Goal: Use online tool/utility: Use online tool/utility

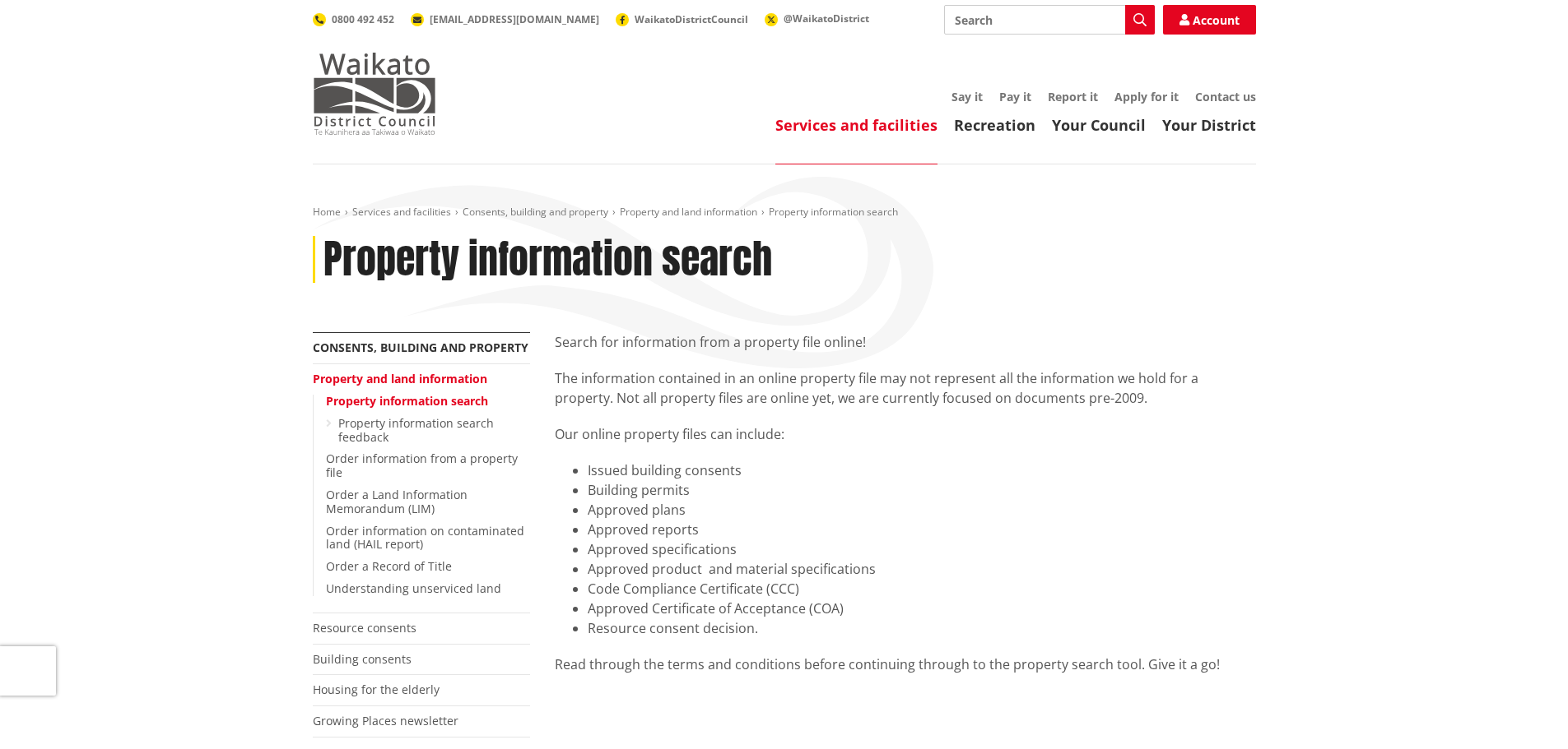
click at [391, 75] on img at bounding box center [374, 94] width 123 height 82
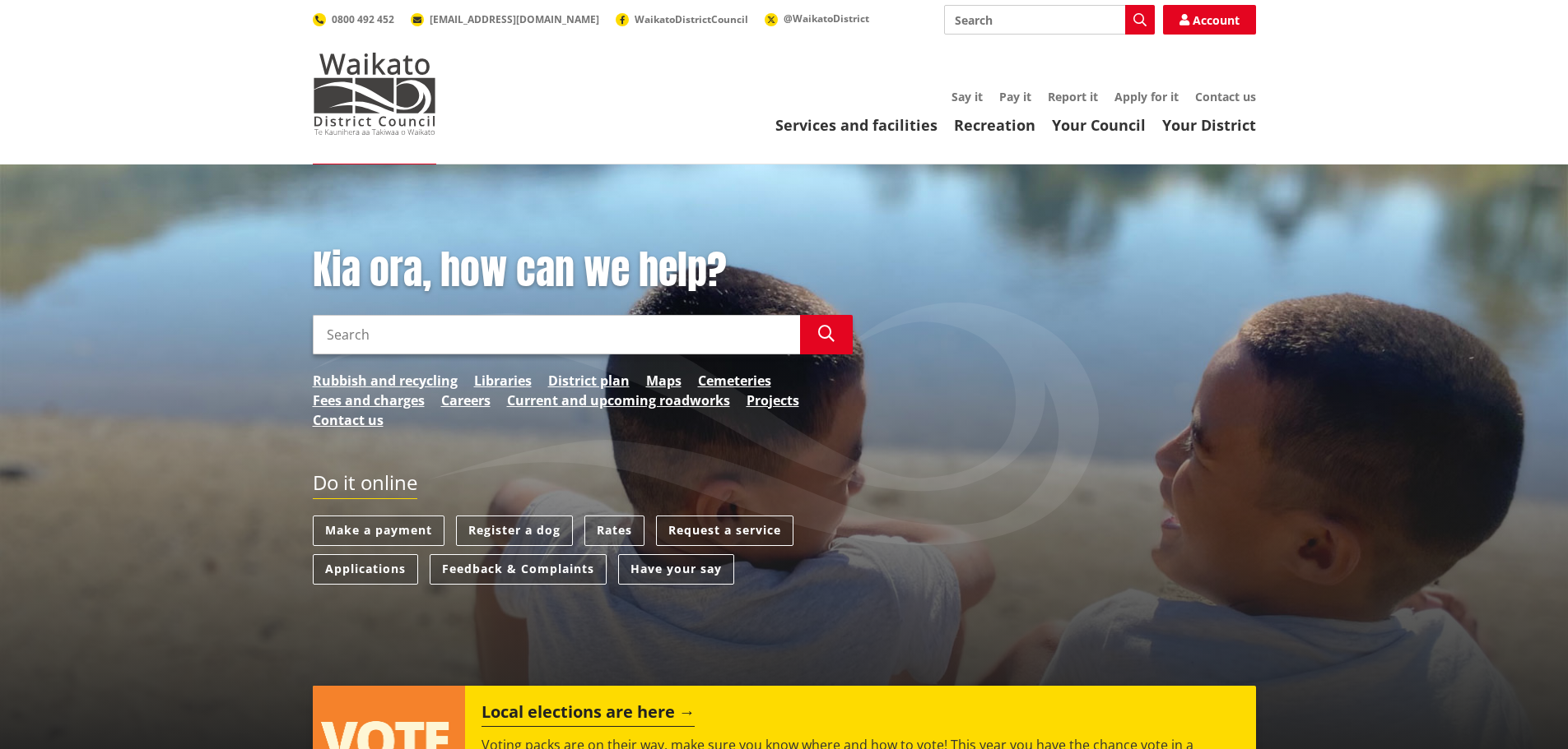
click at [361, 569] on link "Applications" at bounding box center [365, 570] width 105 height 30
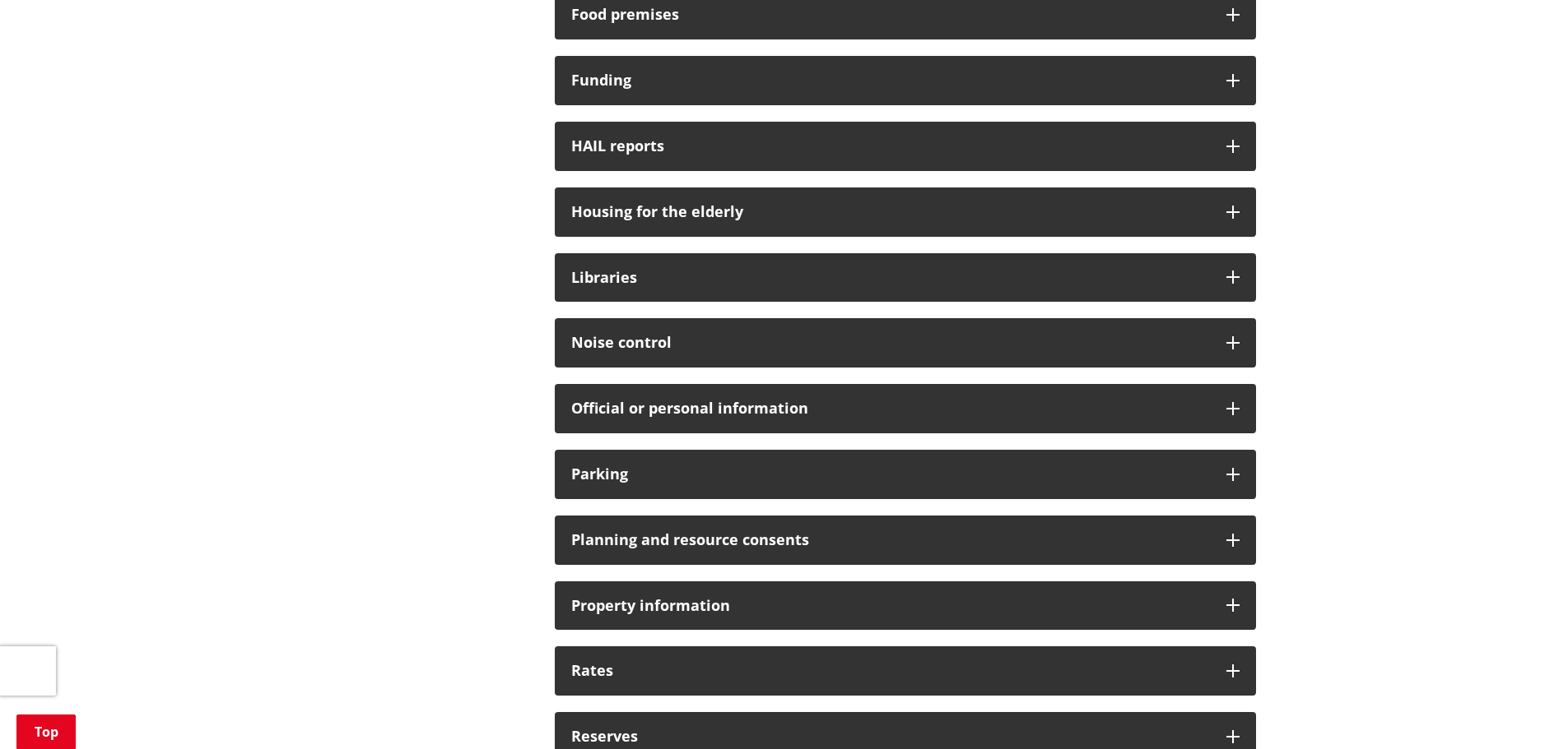
scroll to position [1151, 0]
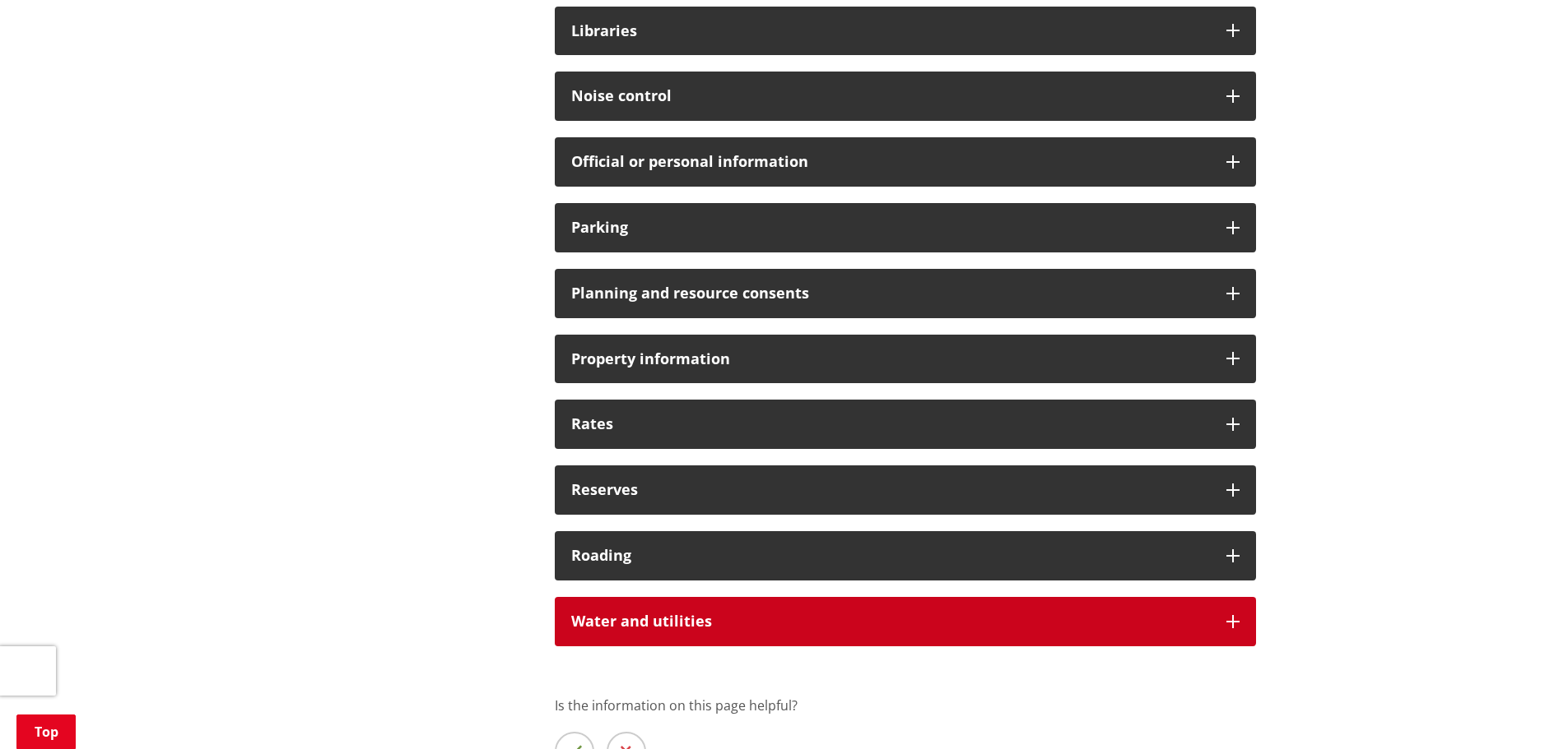
click at [709, 607] on div "Water and utilities" at bounding box center [906, 622] width 701 height 49
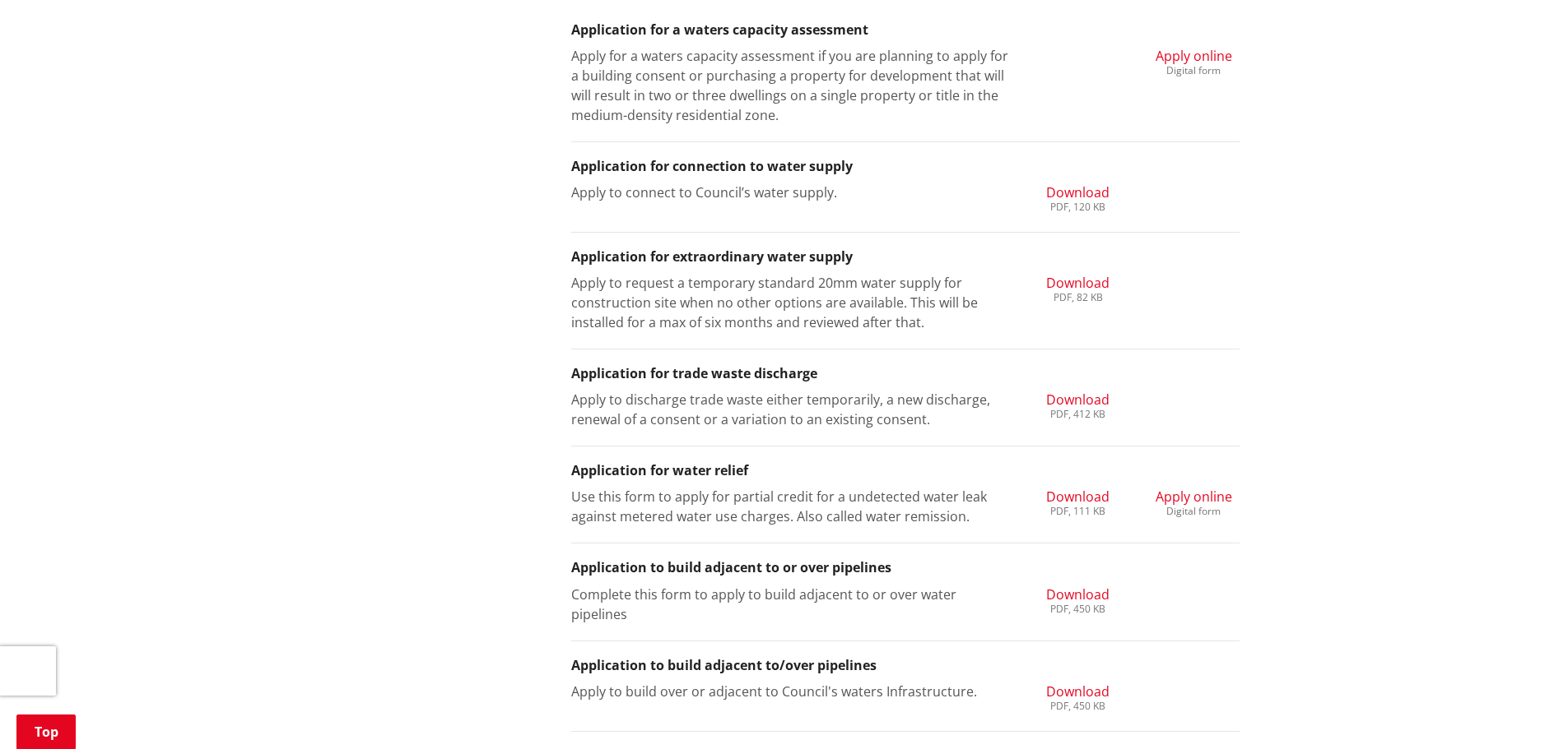
scroll to position [1810, 0]
click at [1217, 498] on span "Apply online" at bounding box center [1194, 495] width 77 height 18
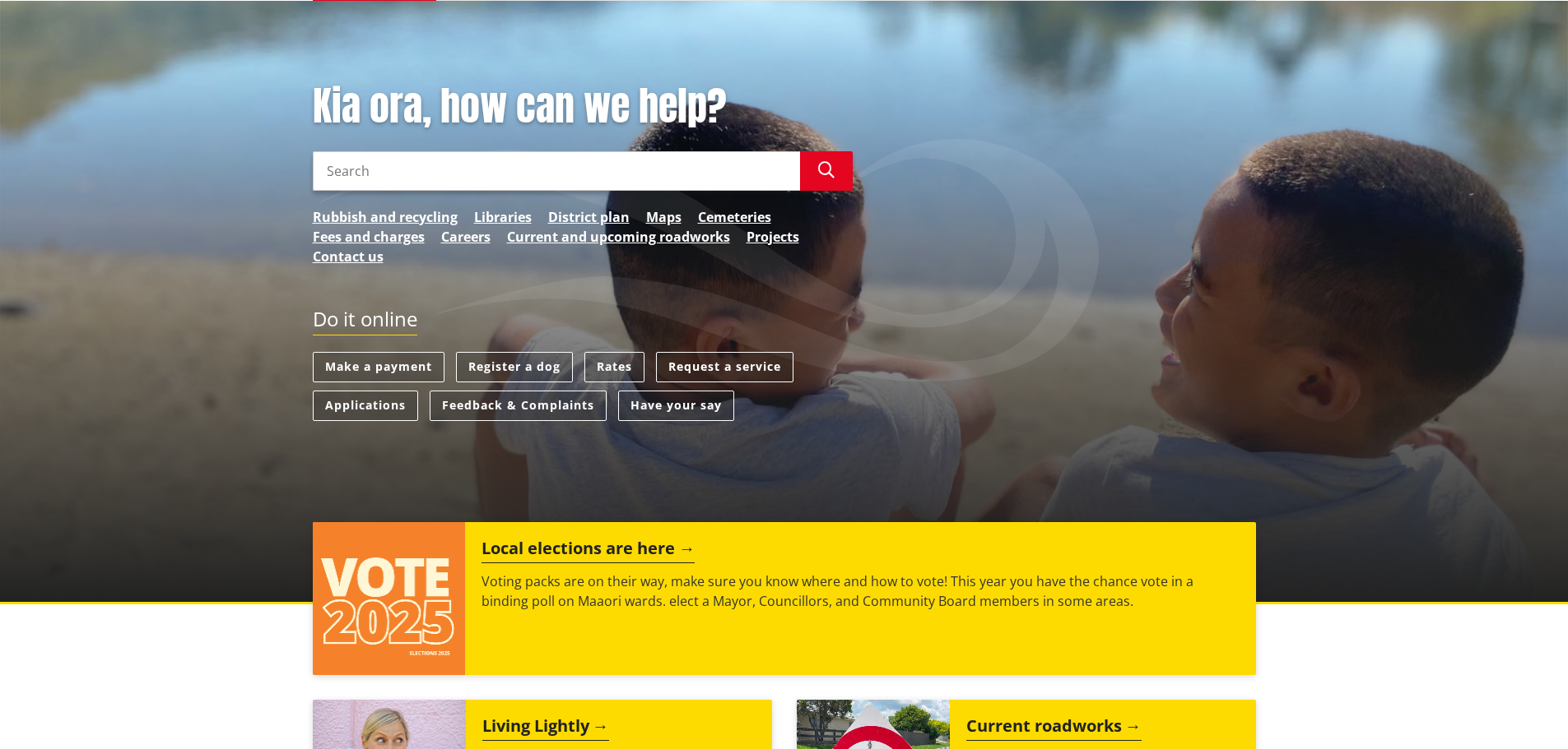
scroll to position [165, 0]
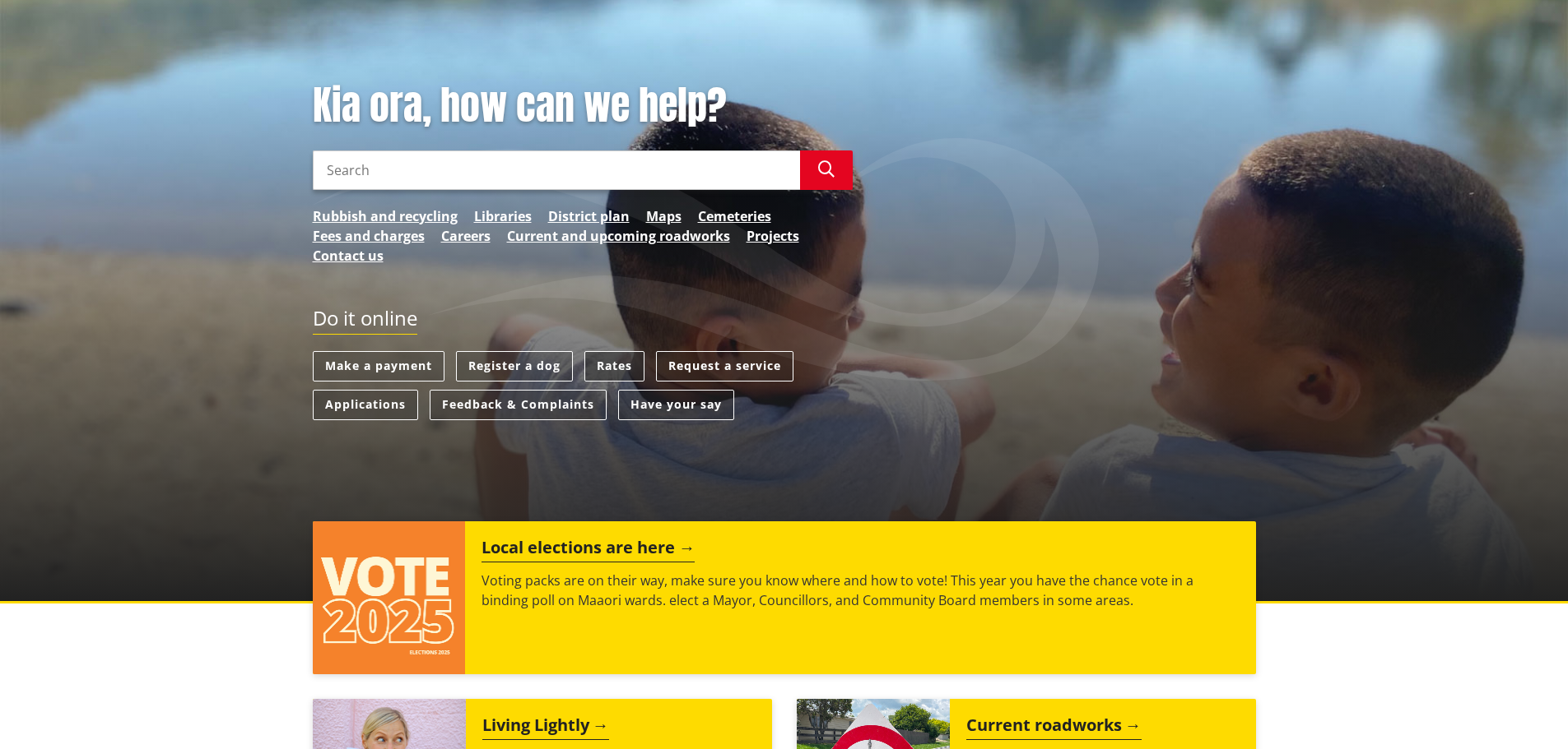
click at [624, 364] on link "Rates" at bounding box center [614, 366] width 60 height 30
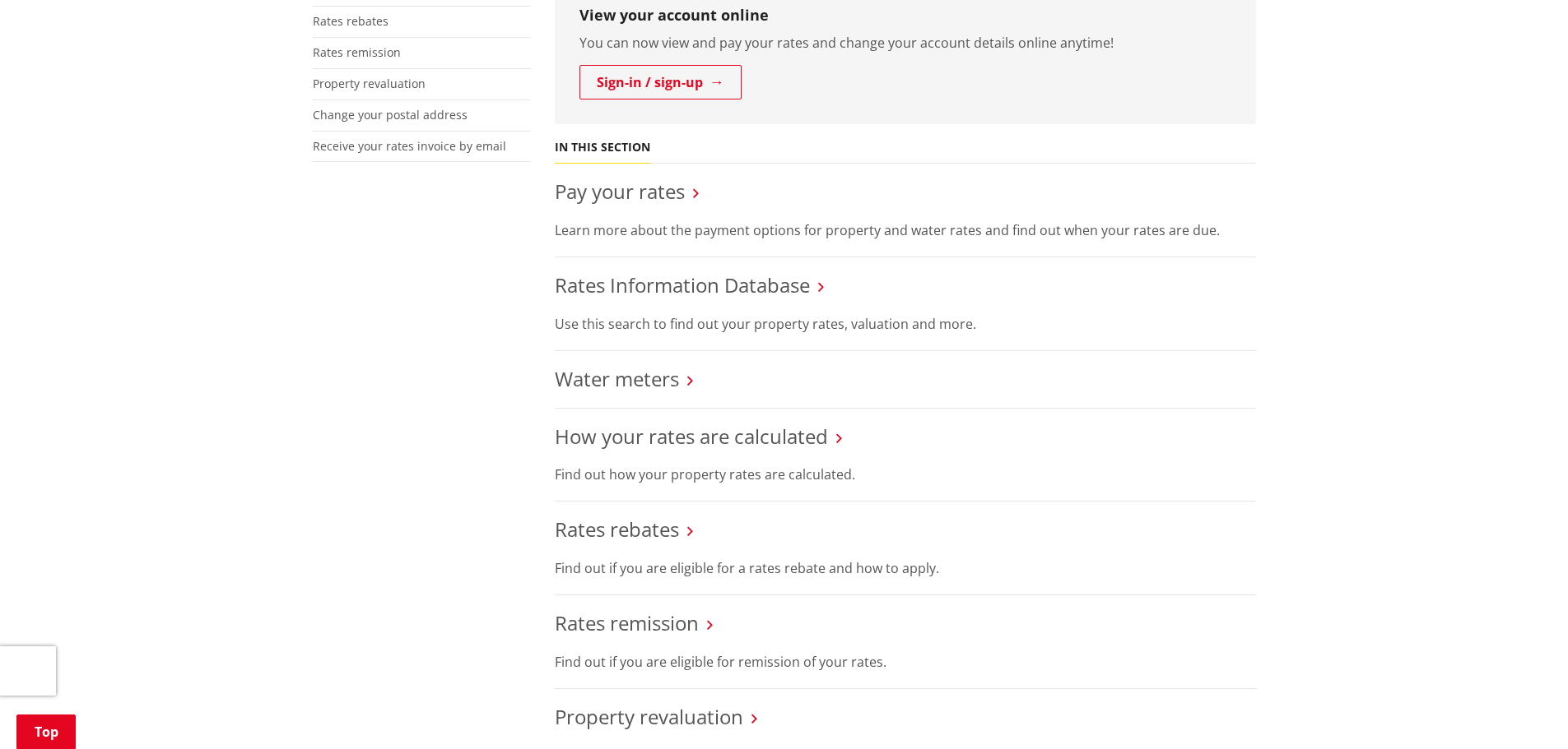
scroll to position [493, 0]
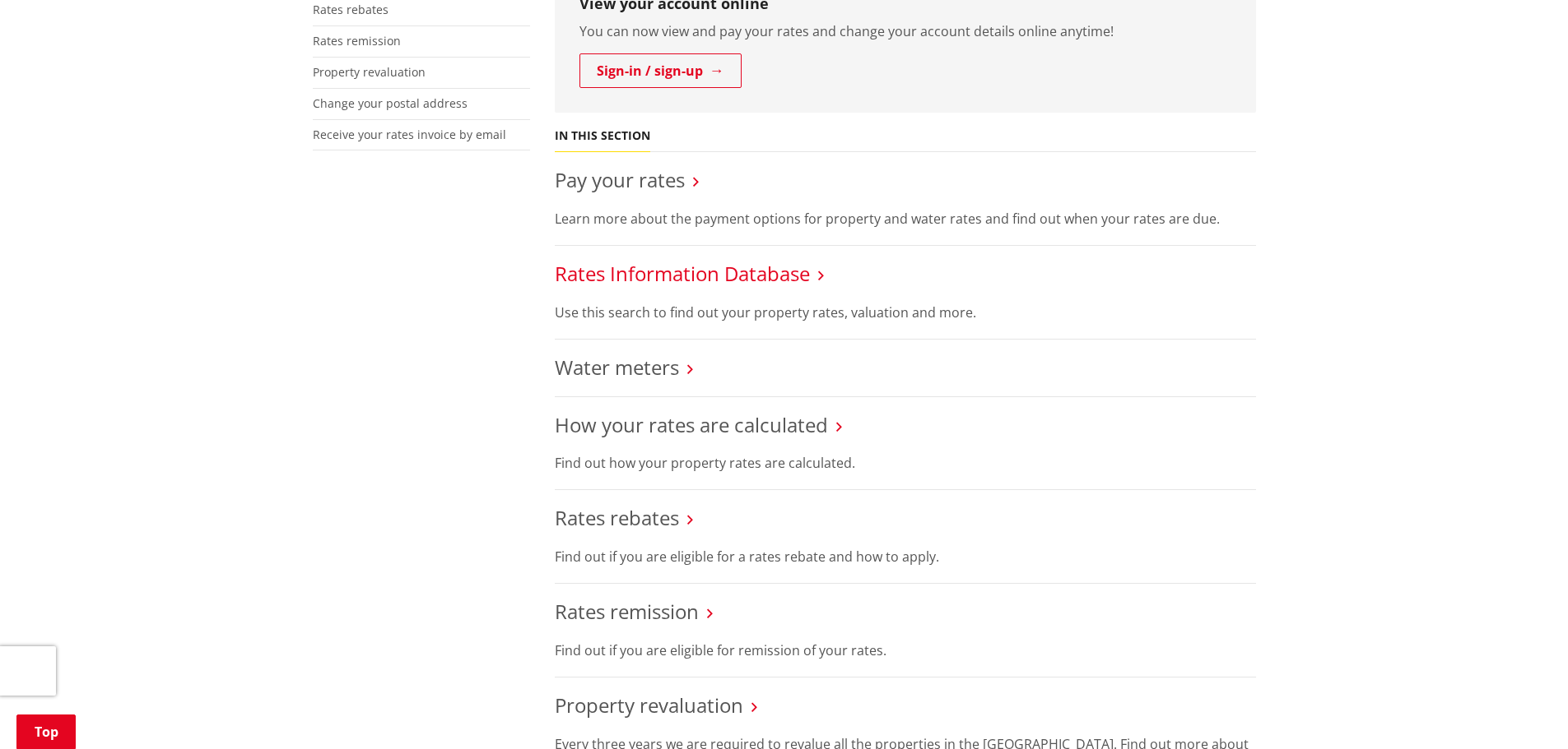
click at [740, 279] on link "Rates Information Database" at bounding box center [682, 274] width 255 height 27
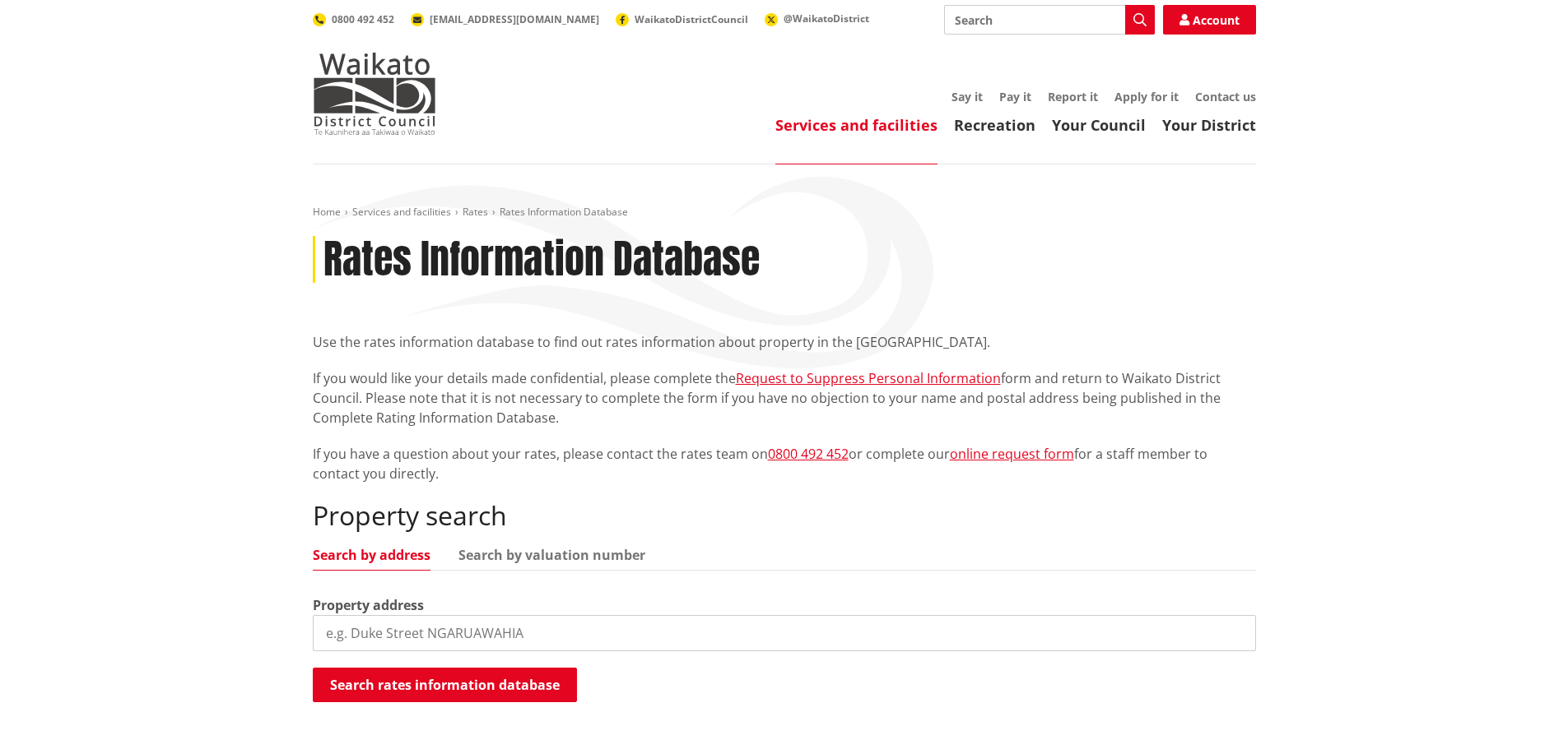
click at [682, 634] on input "search" at bounding box center [784, 633] width 944 height 36
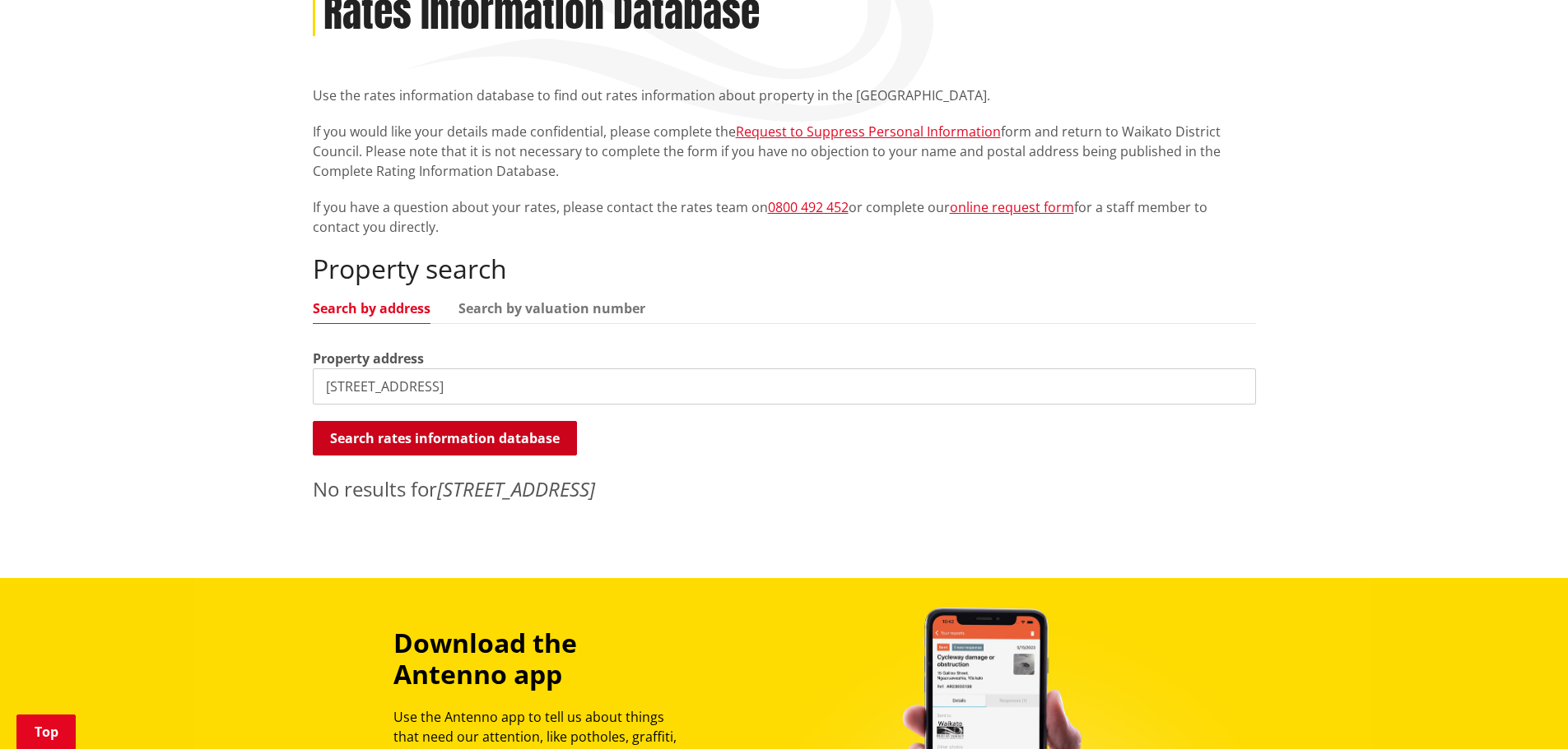
scroll to position [82, 0]
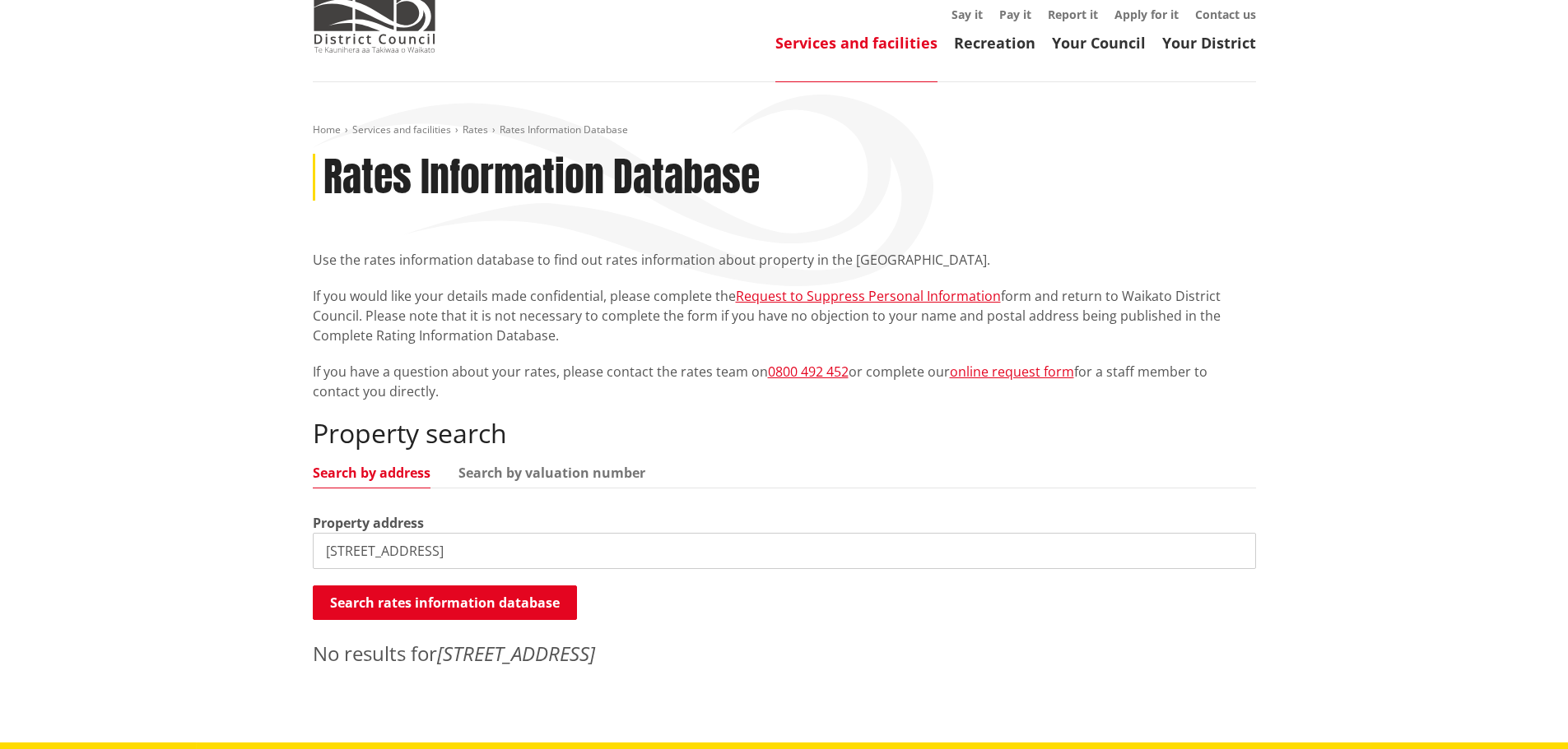
click at [460, 559] on input "42 fox road" at bounding box center [784, 551] width 944 height 36
drag, startPoint x: 415, startPoint y: 561, endPoint x: 287, endPoint y: 555, distance: 128.1
click at [287, 555] on div "Home Services and facilities Rates Rates Information Database Rates Information…" at bounding box center [784, 413] width 1568 height 661
paste input "5201 Great South Road NGARUAWAHIA"
drag, startPoint x: 586, startPoint y: 554, endPoint x: 473, endPoint y: 554, distance: 113.0
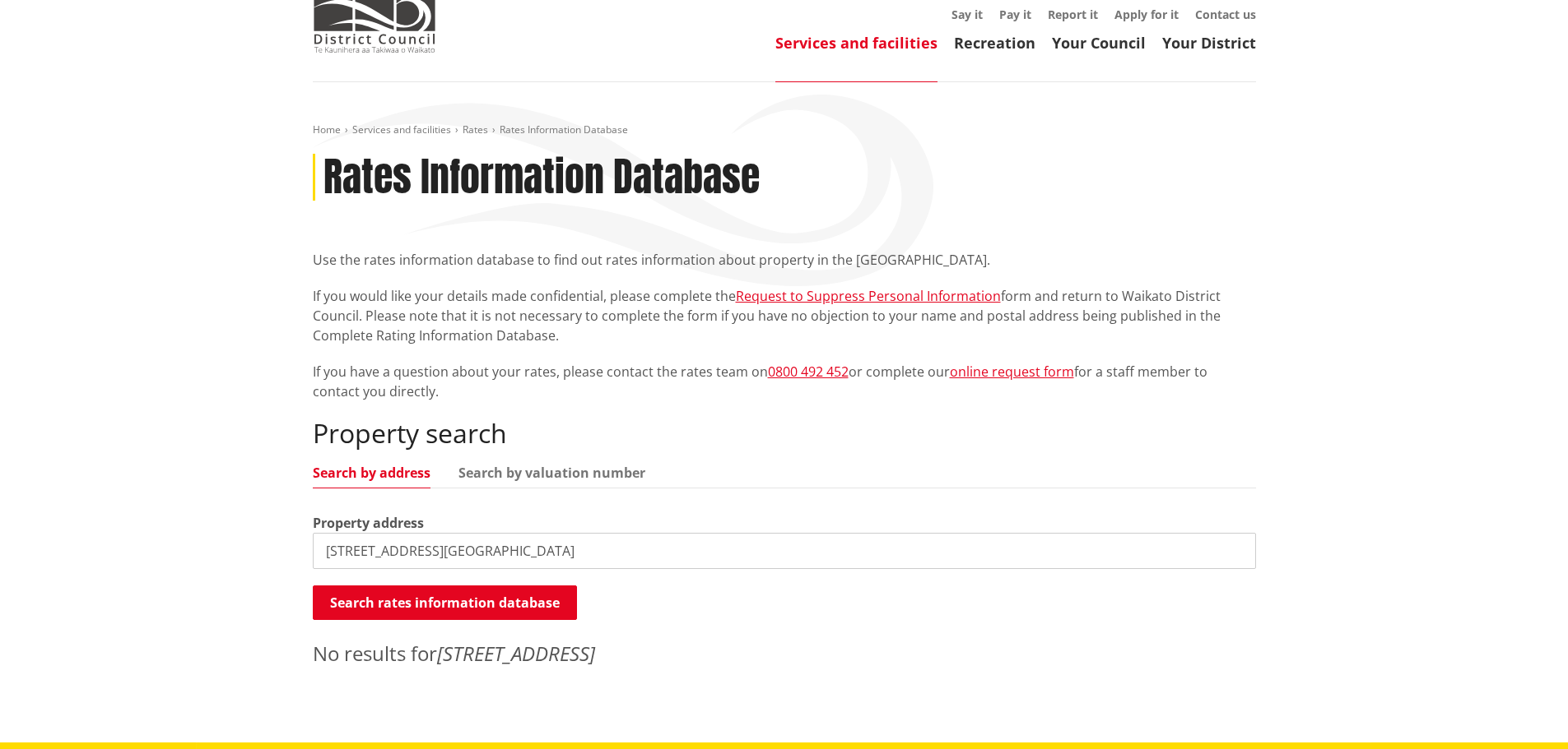
click at [473, 554] on input "5201 Great South Road NGARUAWAHIA" at bounding box center [784, 551] width 944 height 36
type input "5201 Great South Road"
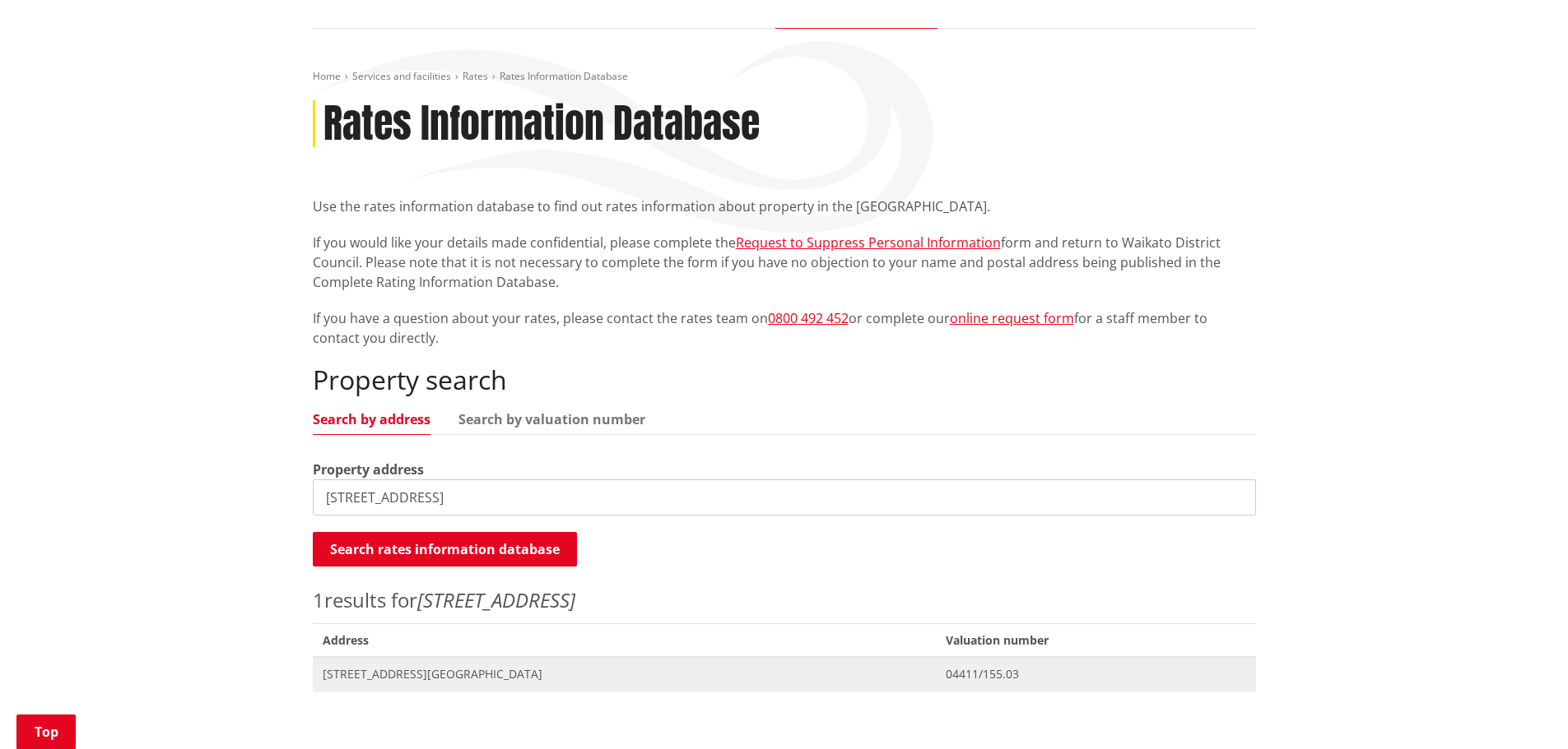
scroll to position [247, 0]
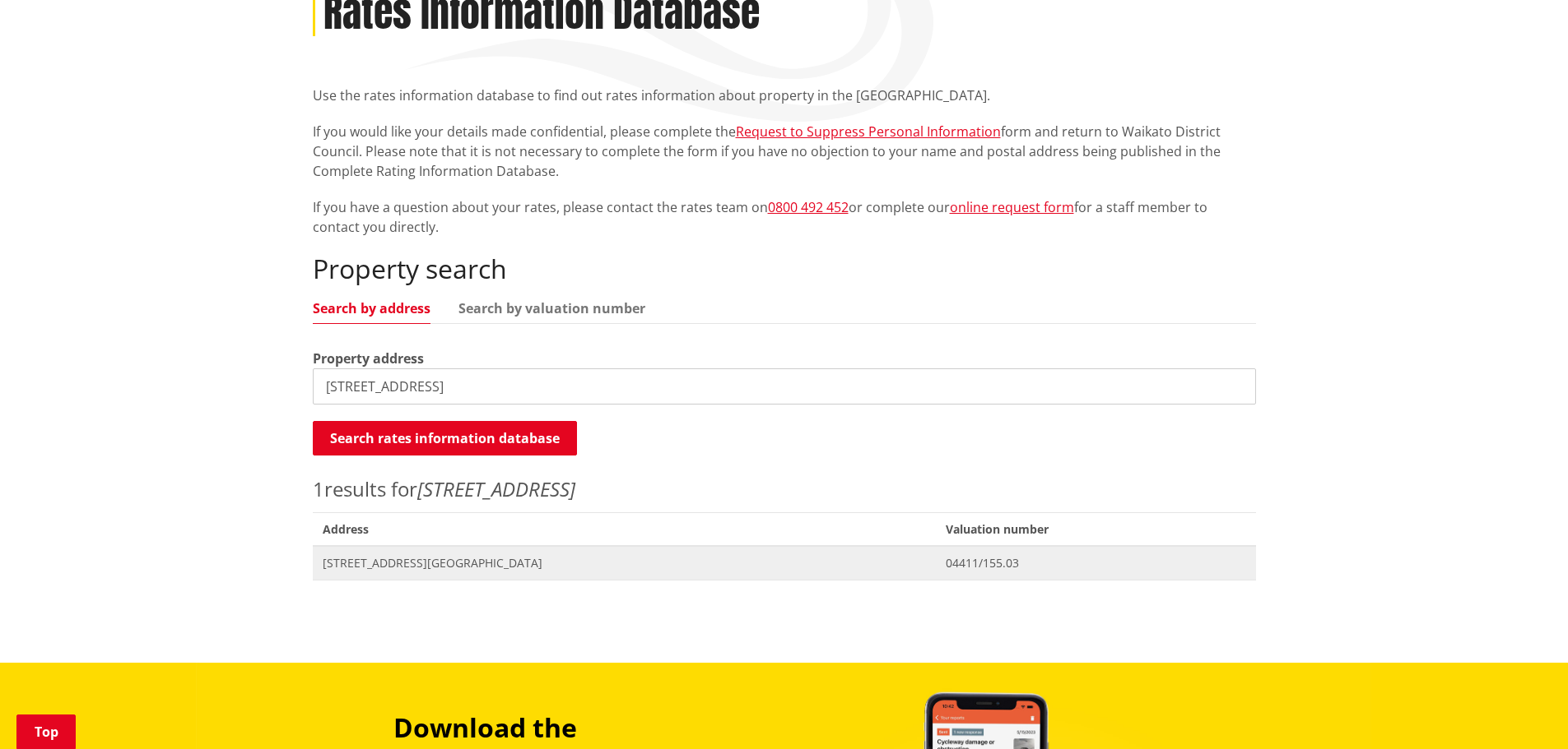
click at [508, 559] on span "5201 Great South Road NGARUAWAHIA" at bounding box center [625, 562] width 604 height 16
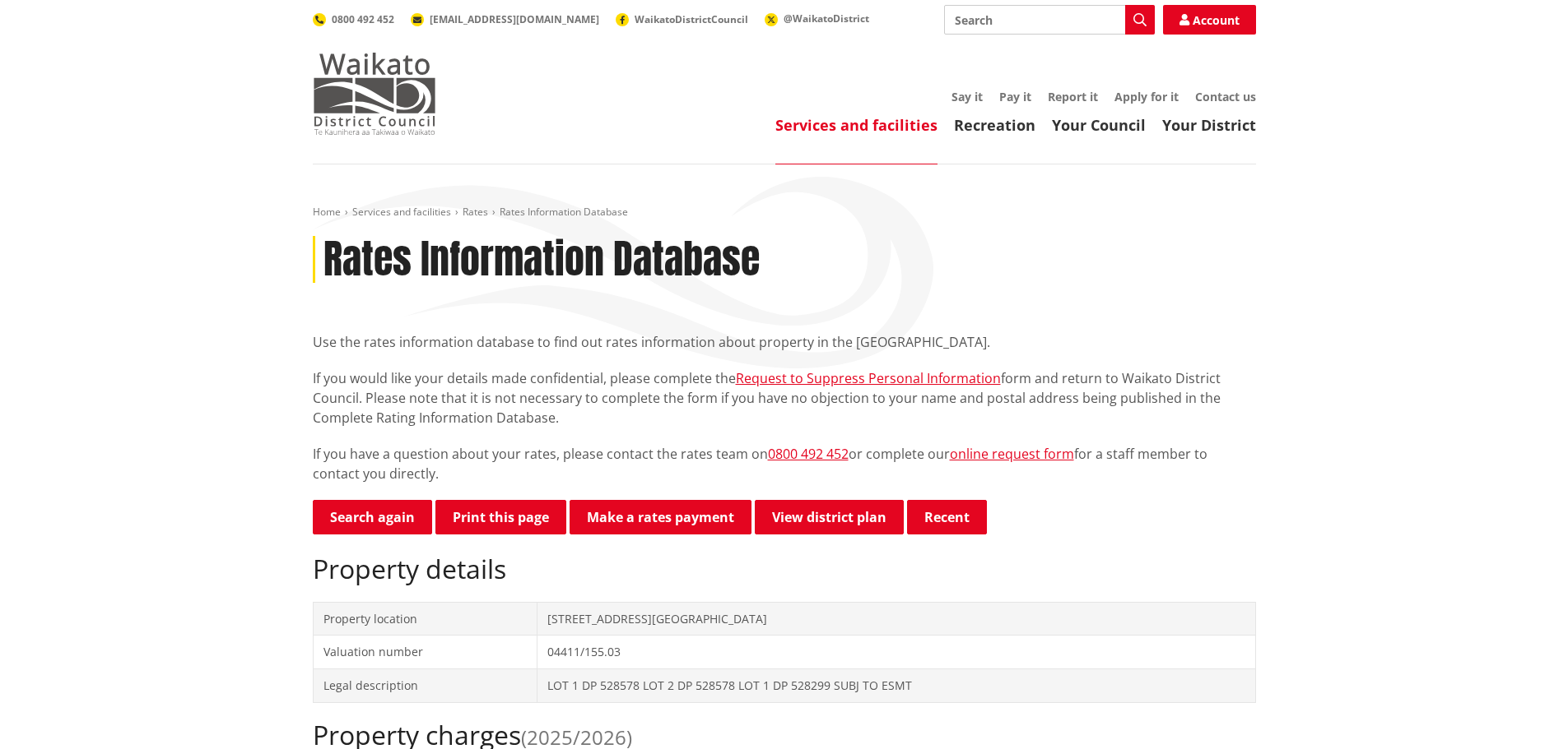
click at [382, 80] on img at bounding box center [374, 94] width 123 height 82
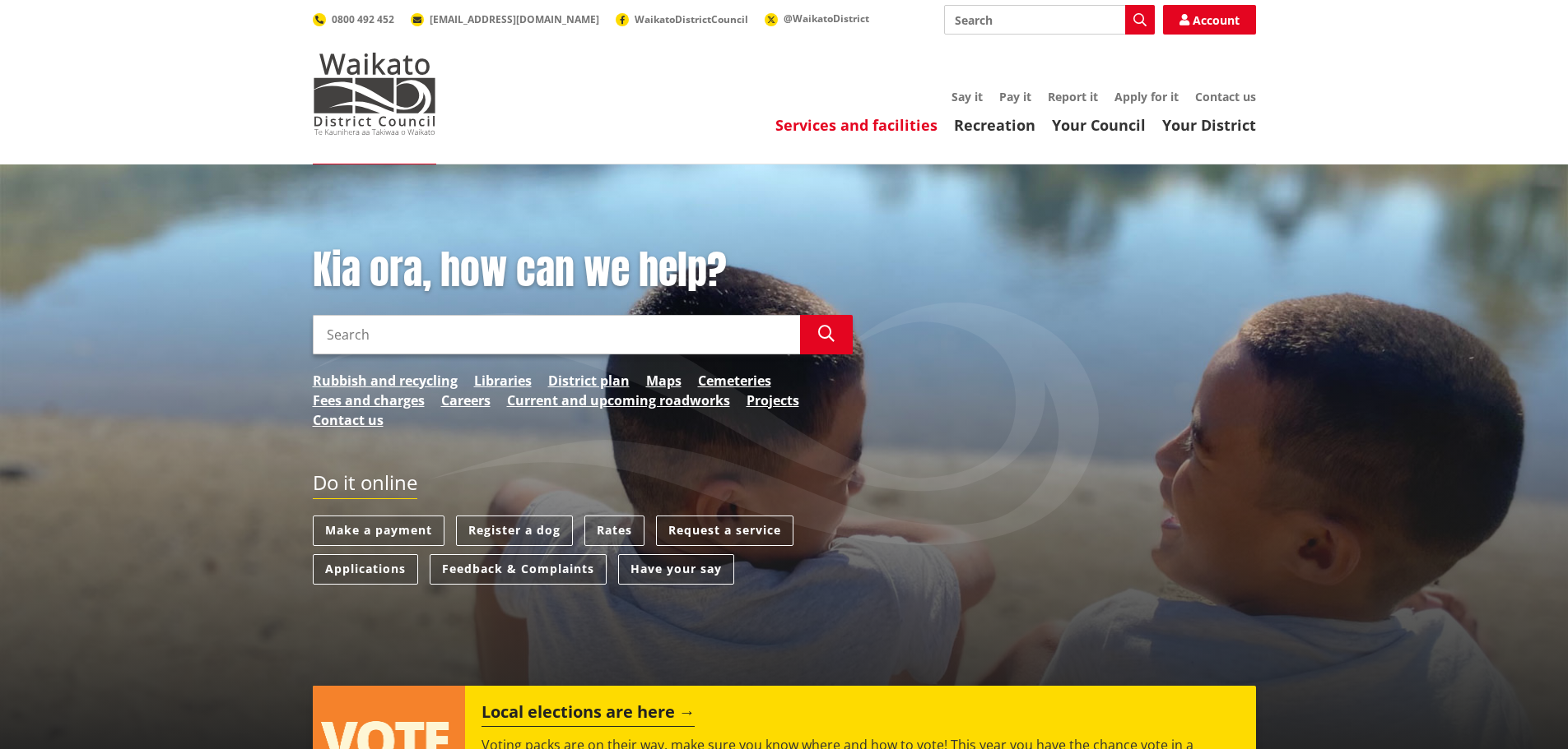
click at [837, 121] on link "Services and facilities" at bounding box center [856, 125] width 162 height 20
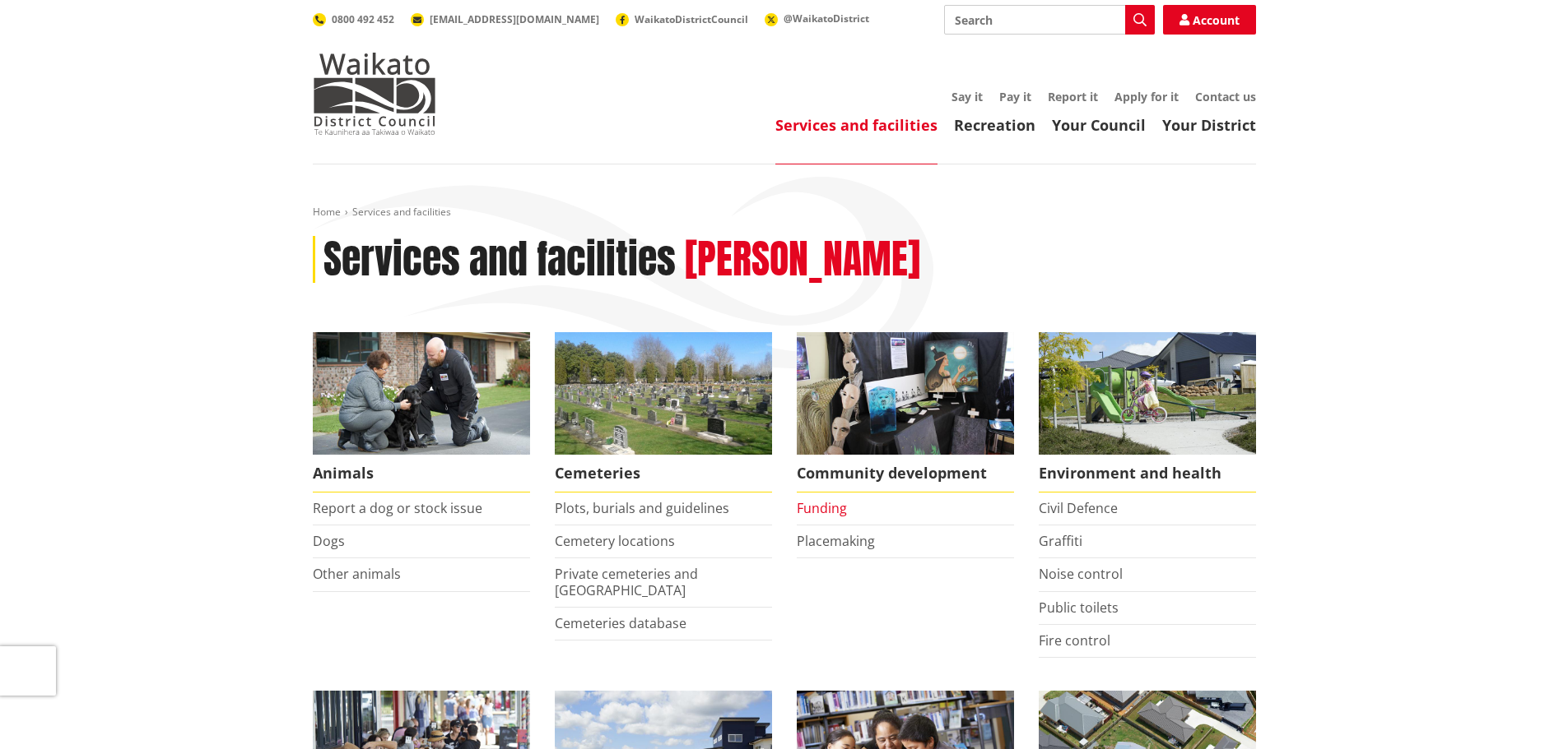
click at [831, 513] on link "Funding" at bounding box center [821, 508] width 50 height 18
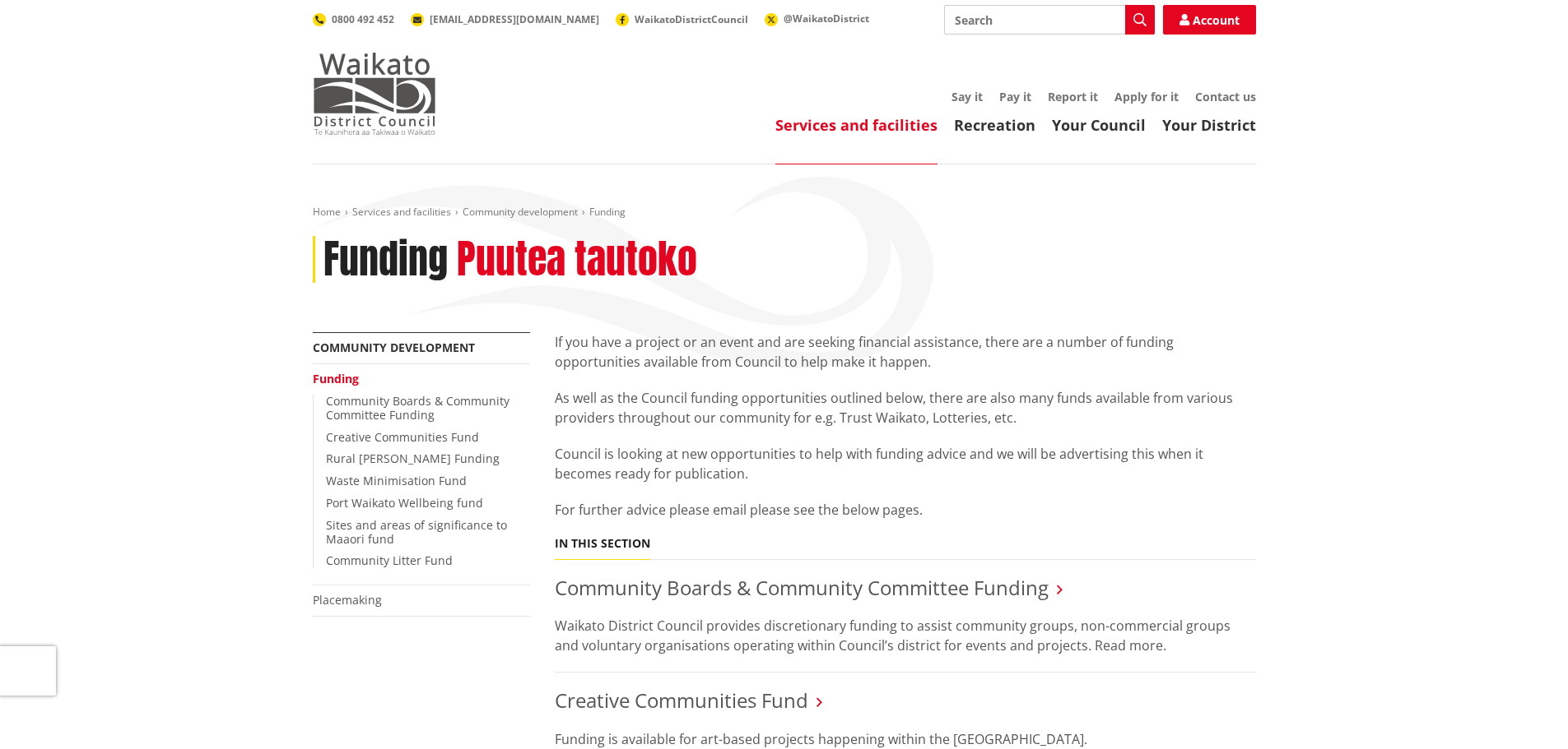
click at [360, 100] on img at bounding box center [374, 94] width 123 height 82
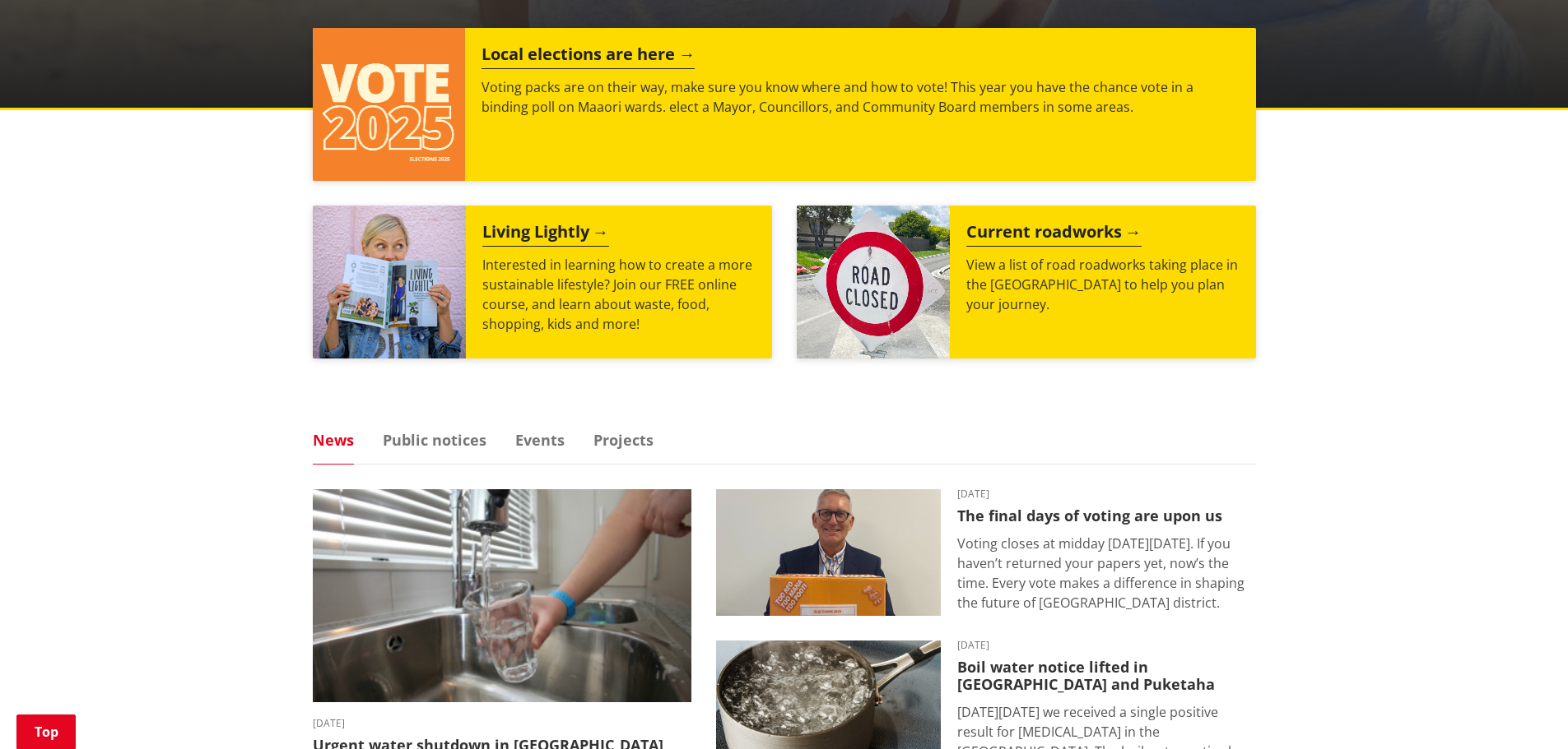
scroll to position [576, 0]
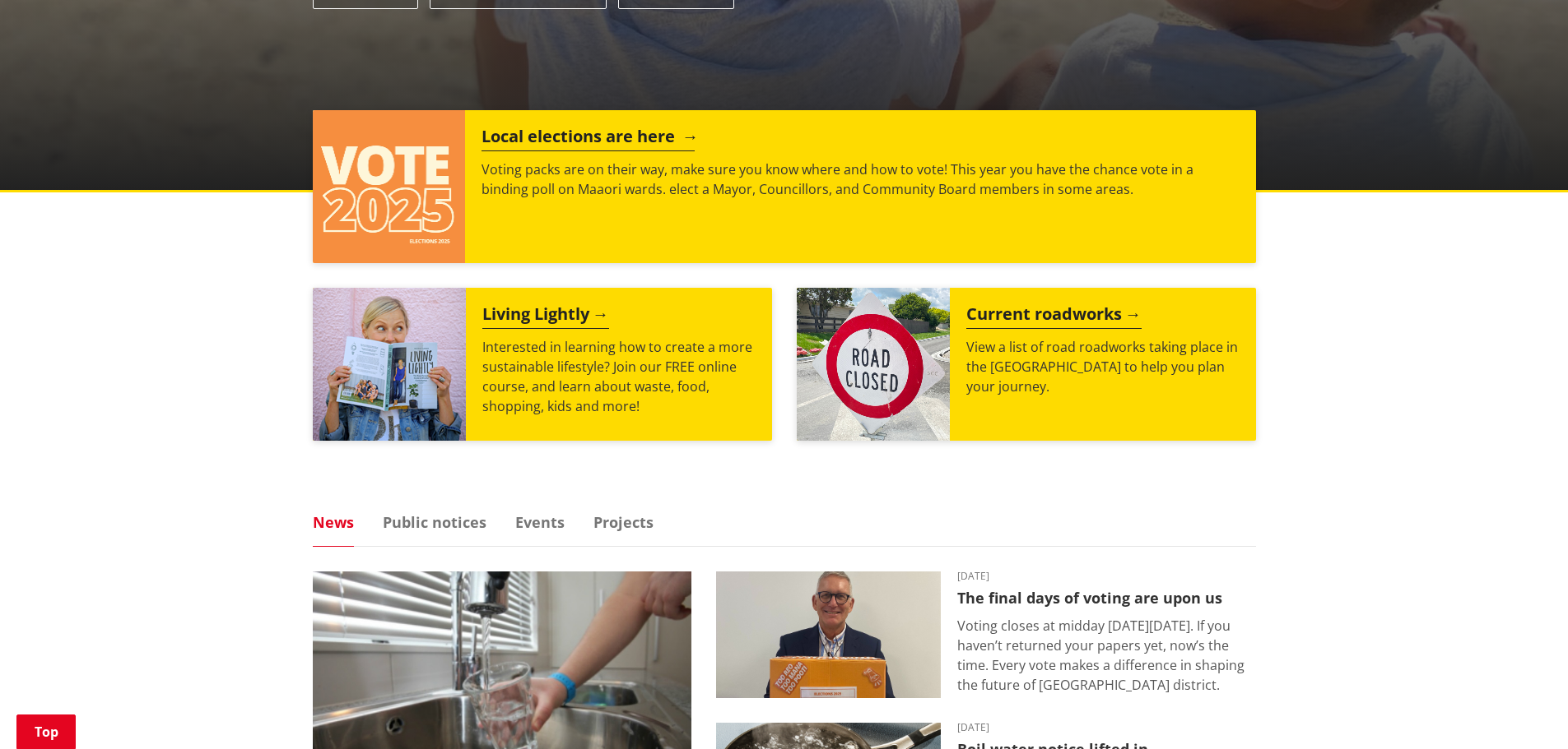
click at [685, 191] on p "Voting packs are on their way, make sure you know where and how to vote! This y…" at bounding box center [859, 180] width 757 height 40
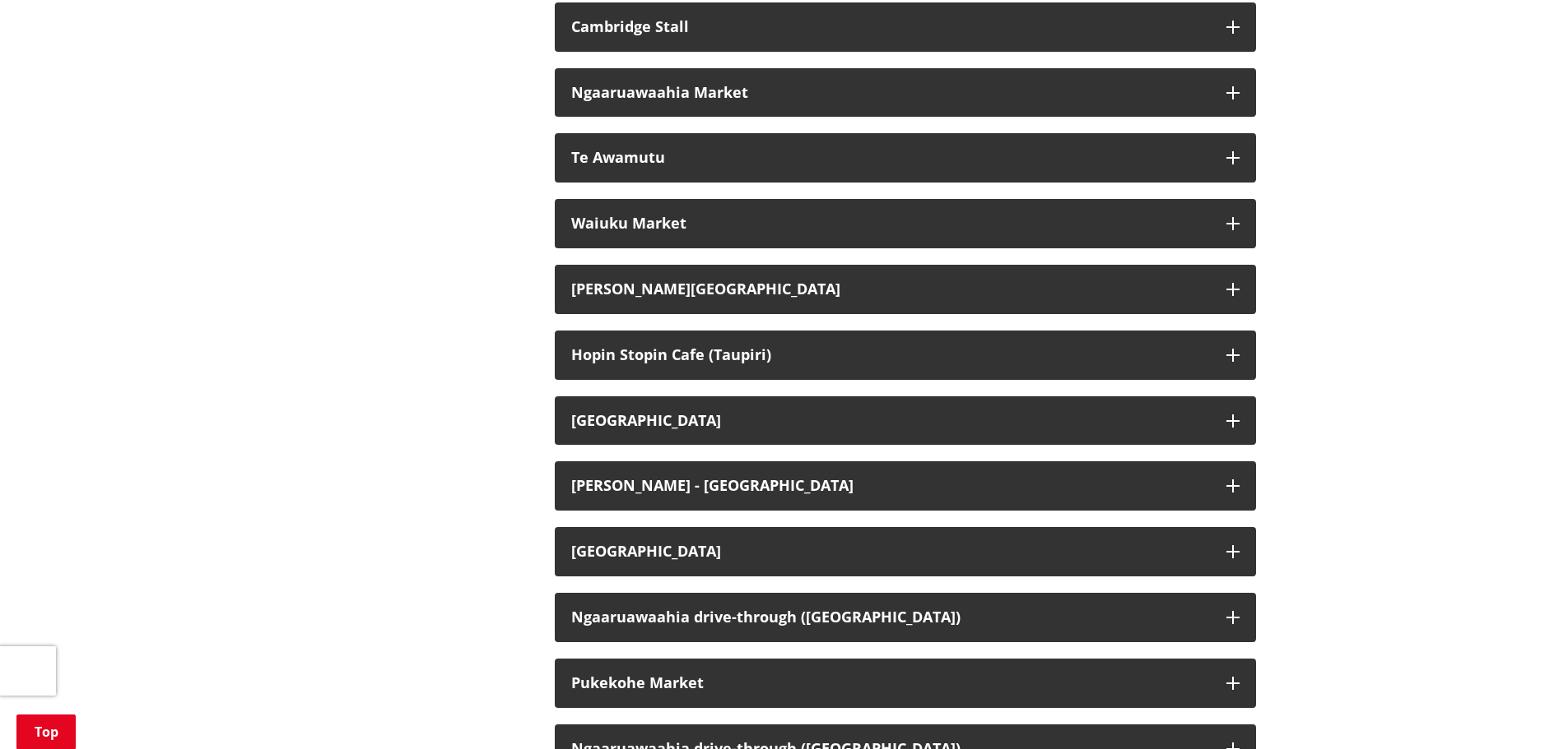
scroll to position [3208, 0]
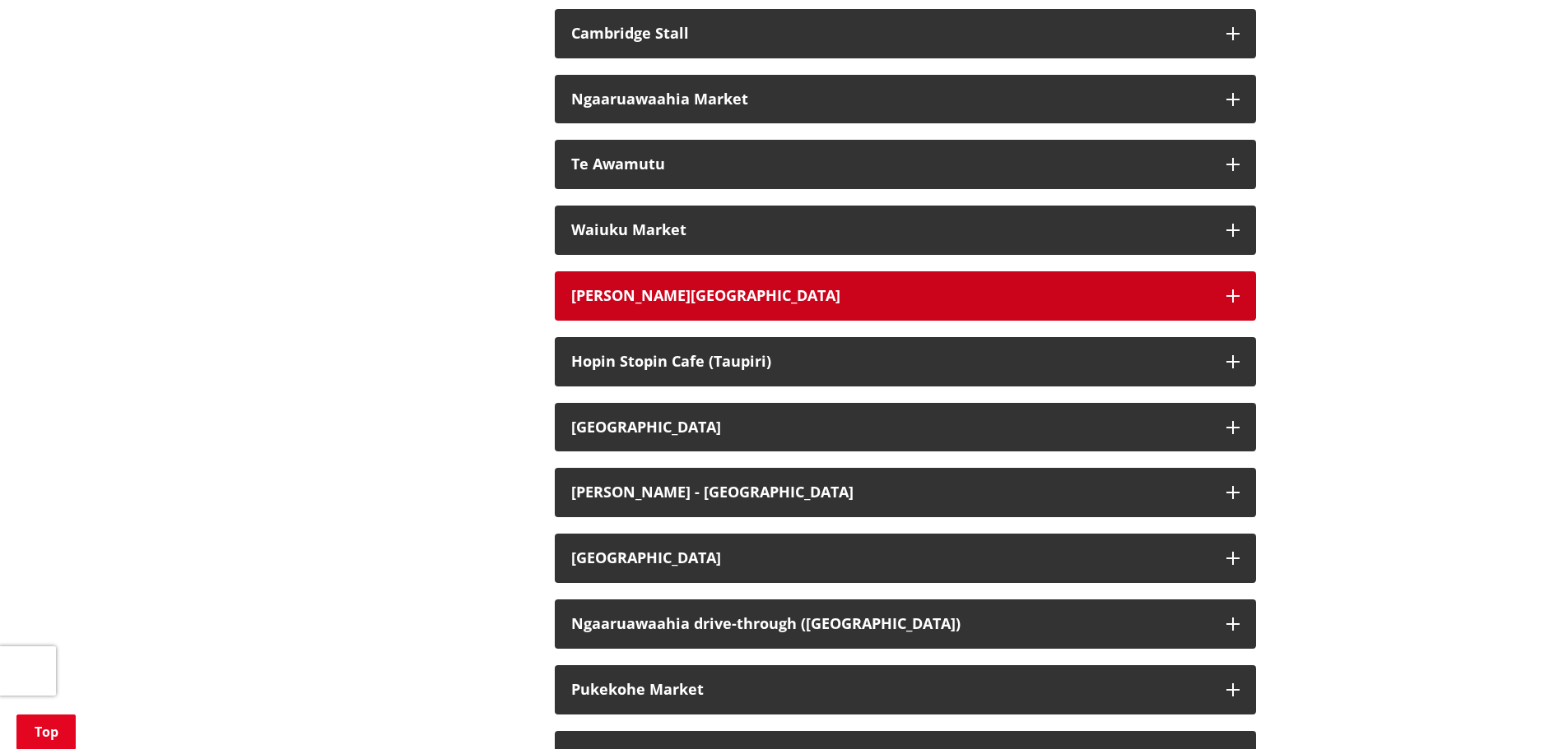
click at [694, 321] on button "Hamilton Airport" at bounding box center [906, 296] width 701 height 49
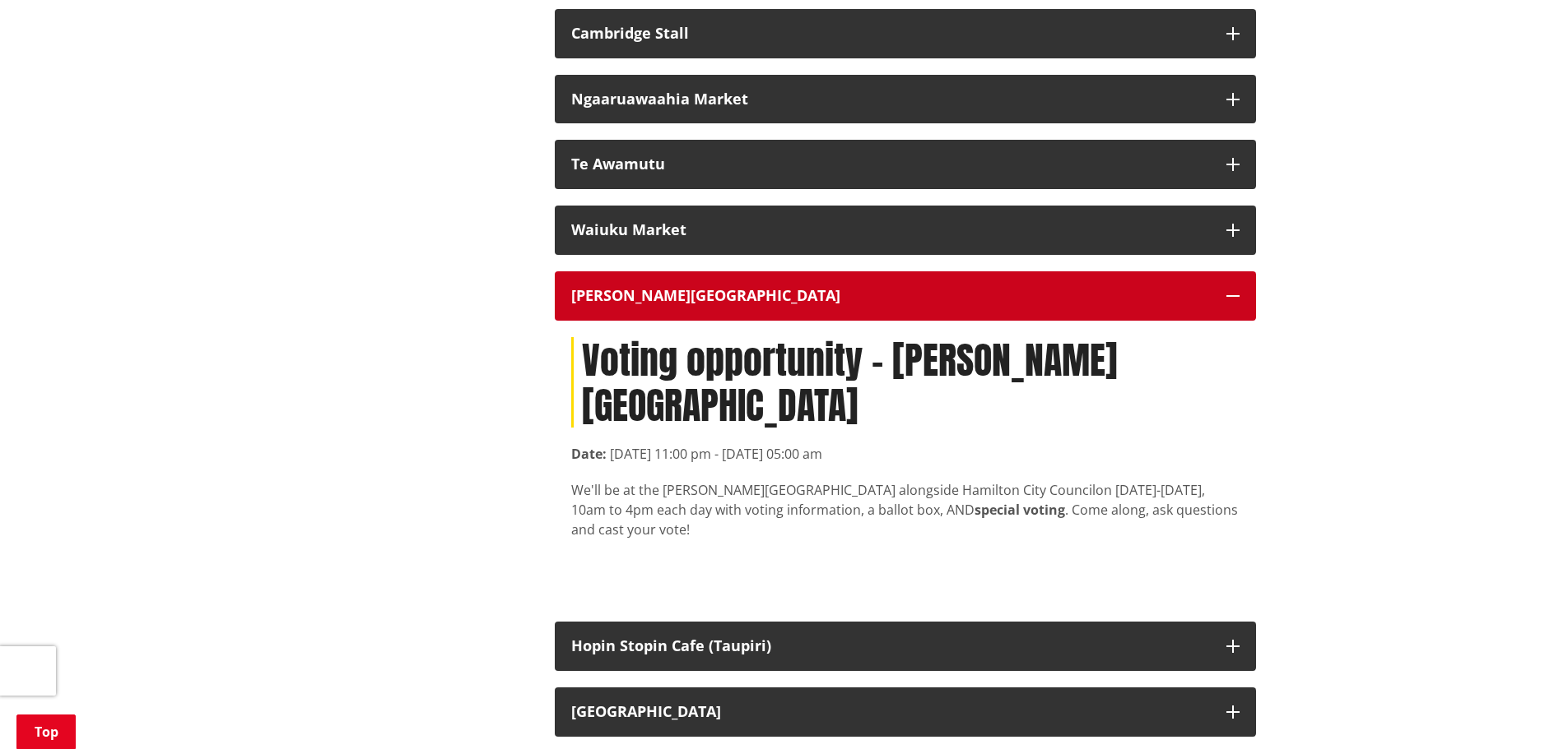
click at [726, 305] on button "Hamilton Airport" at bounding box center [906, 296] width 701 height 49
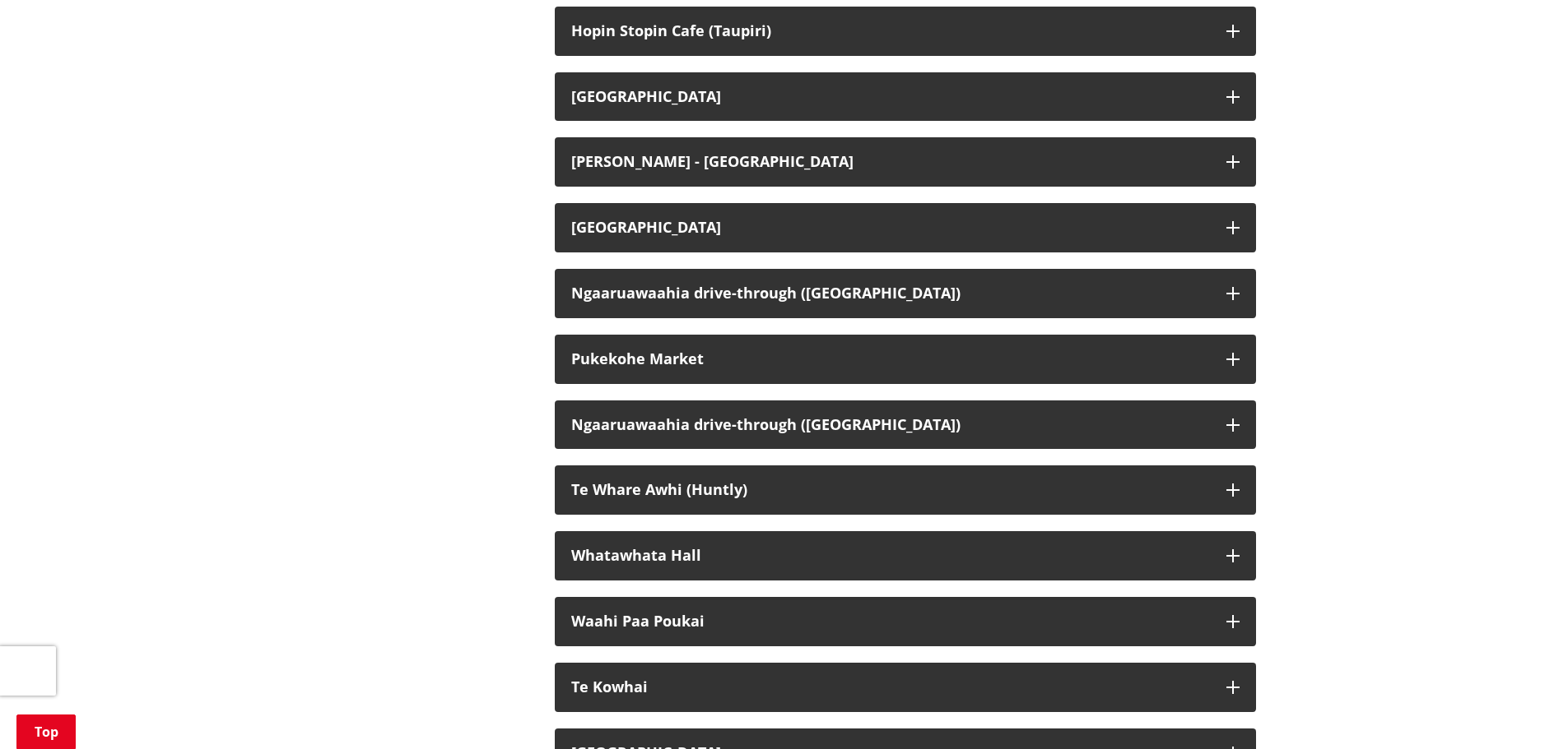
scroll to position [3538, 0]
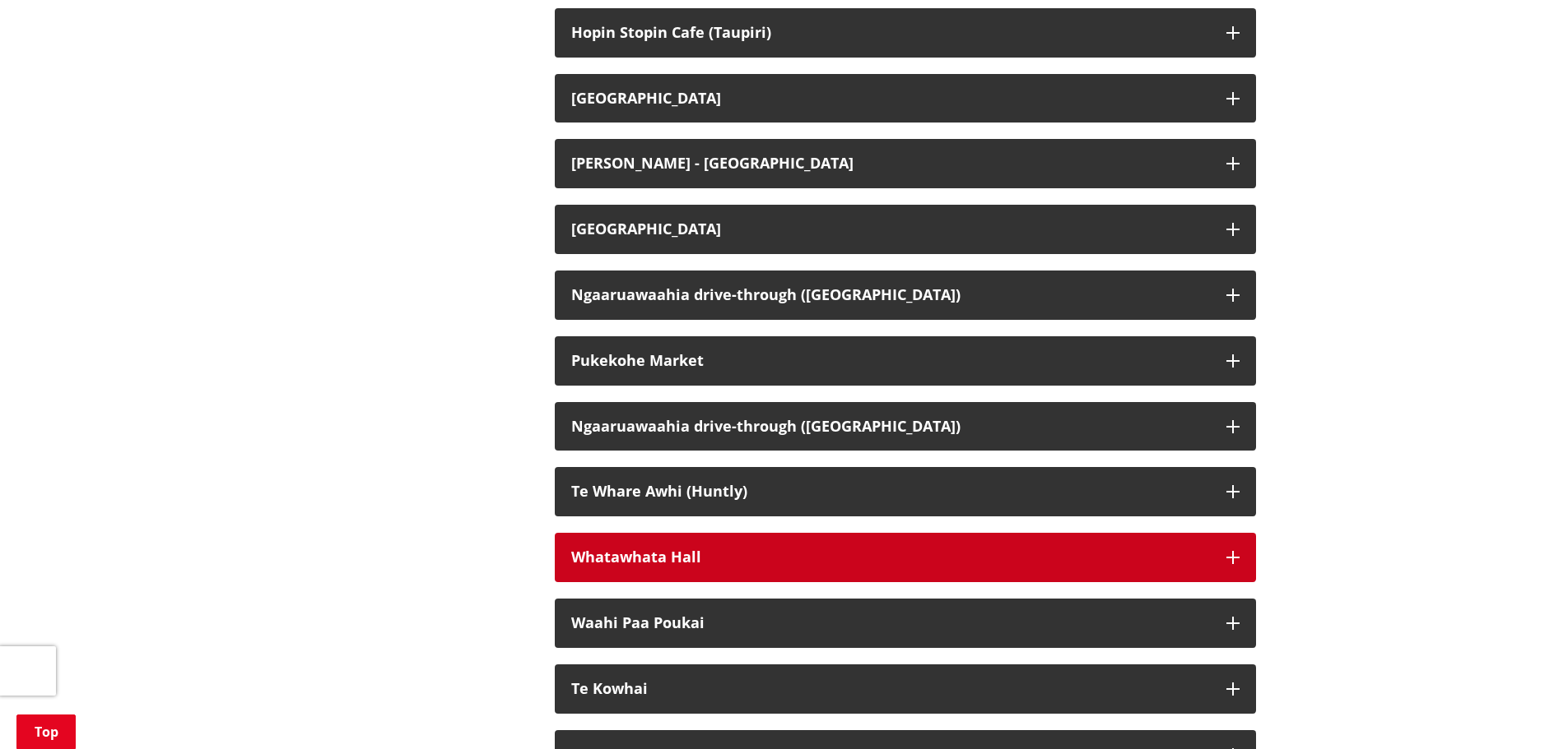
click at [680, 566] on div "Whatawhata Hall" at bounding box center [891, 557] width 639 height 16
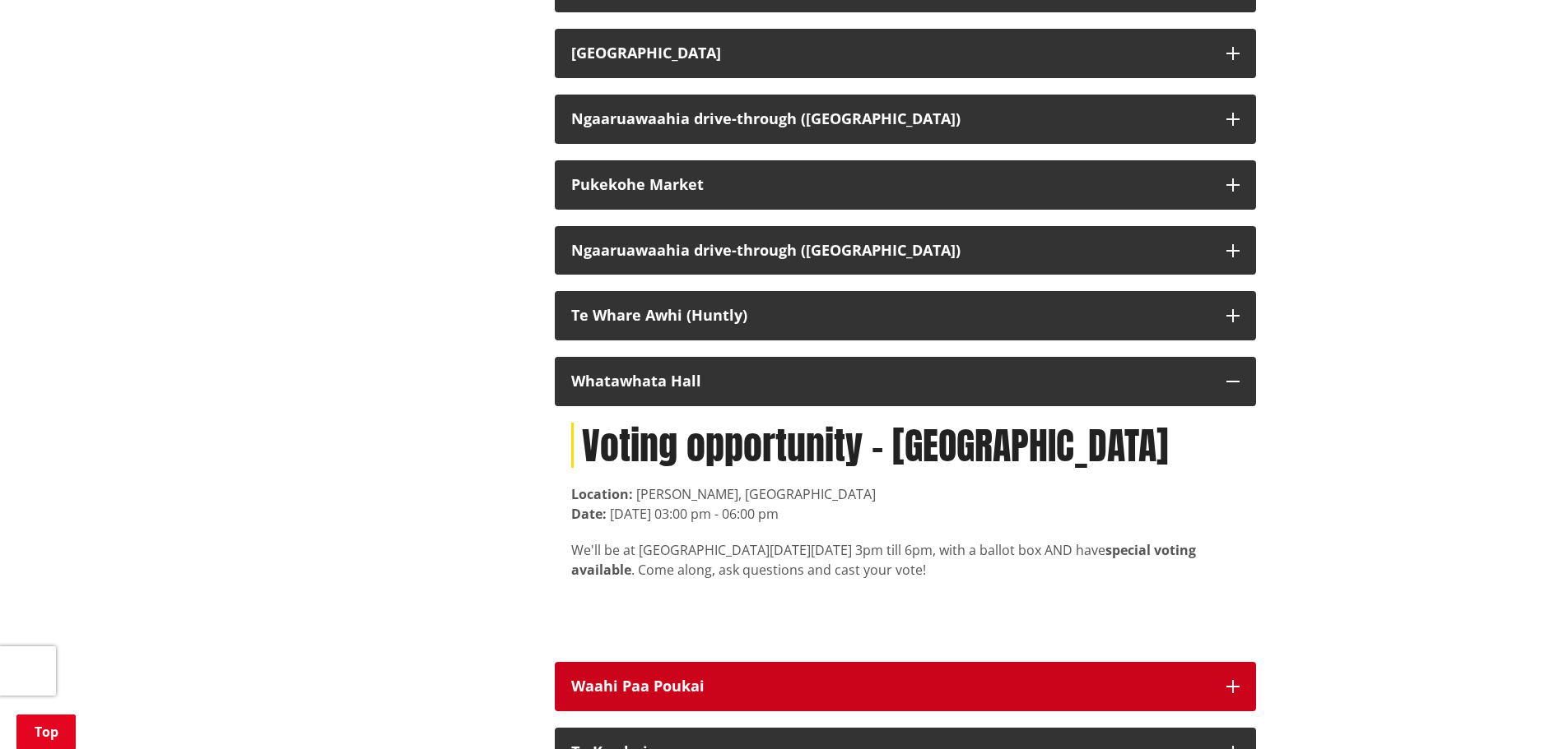
scroll to position [3701, 0]
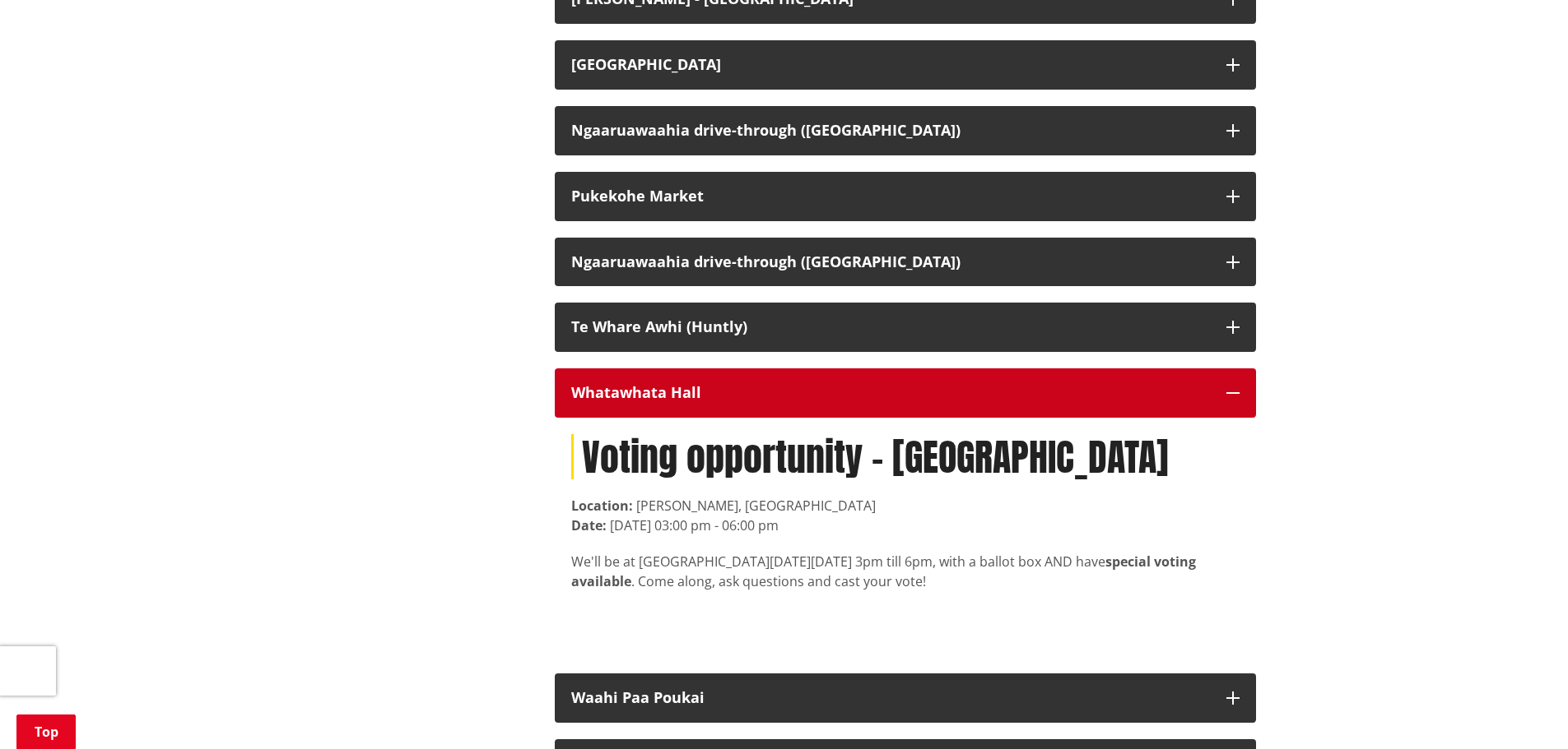
drag, startPoint x: 915, startPoint y: 417, endPoint x: 880, endPoint y: 429, distance: 37.0
click at [915, 401] on div "Whatawhata Hall" at bounding box center [891, 393] width 639 height 16
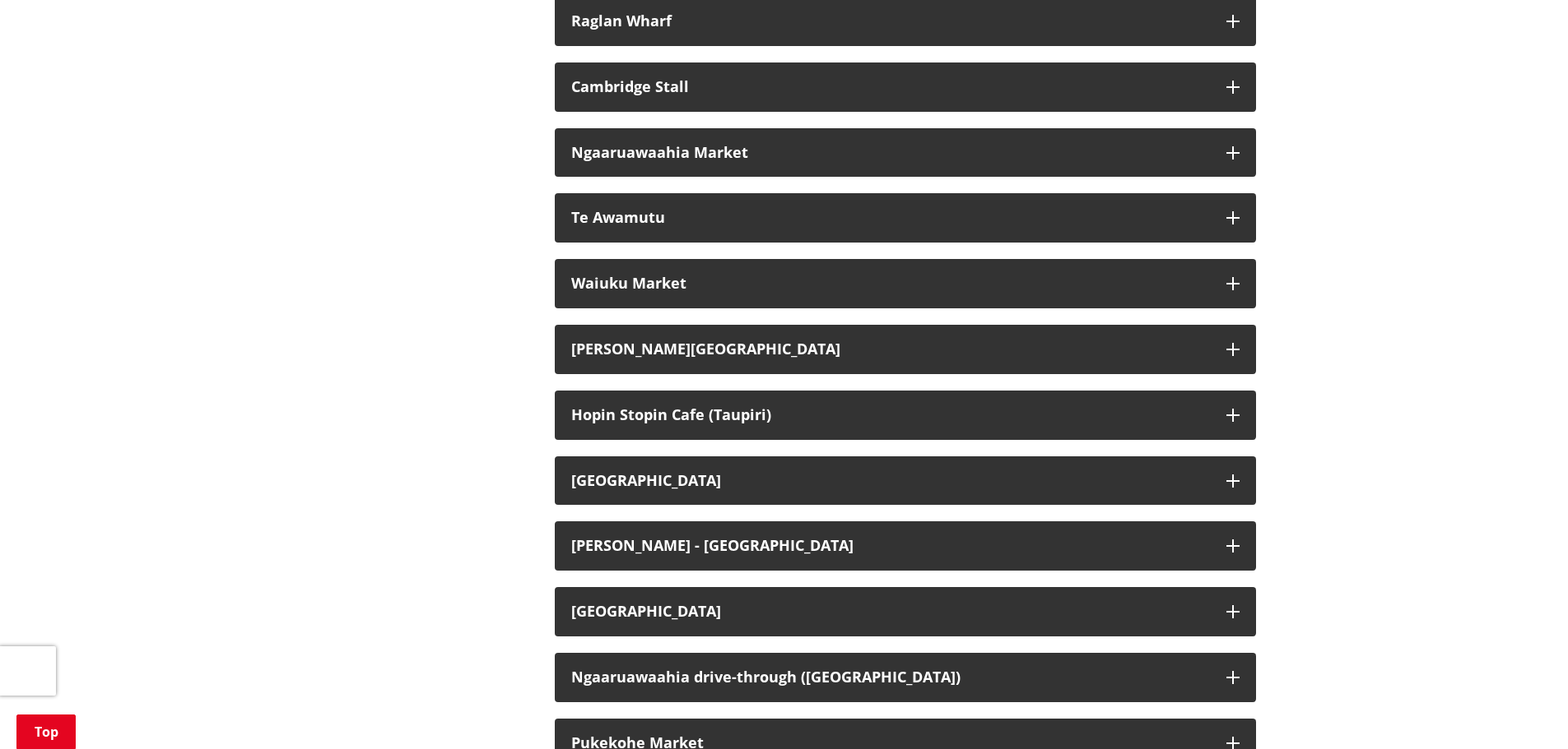
scroll to position [3538, 0]
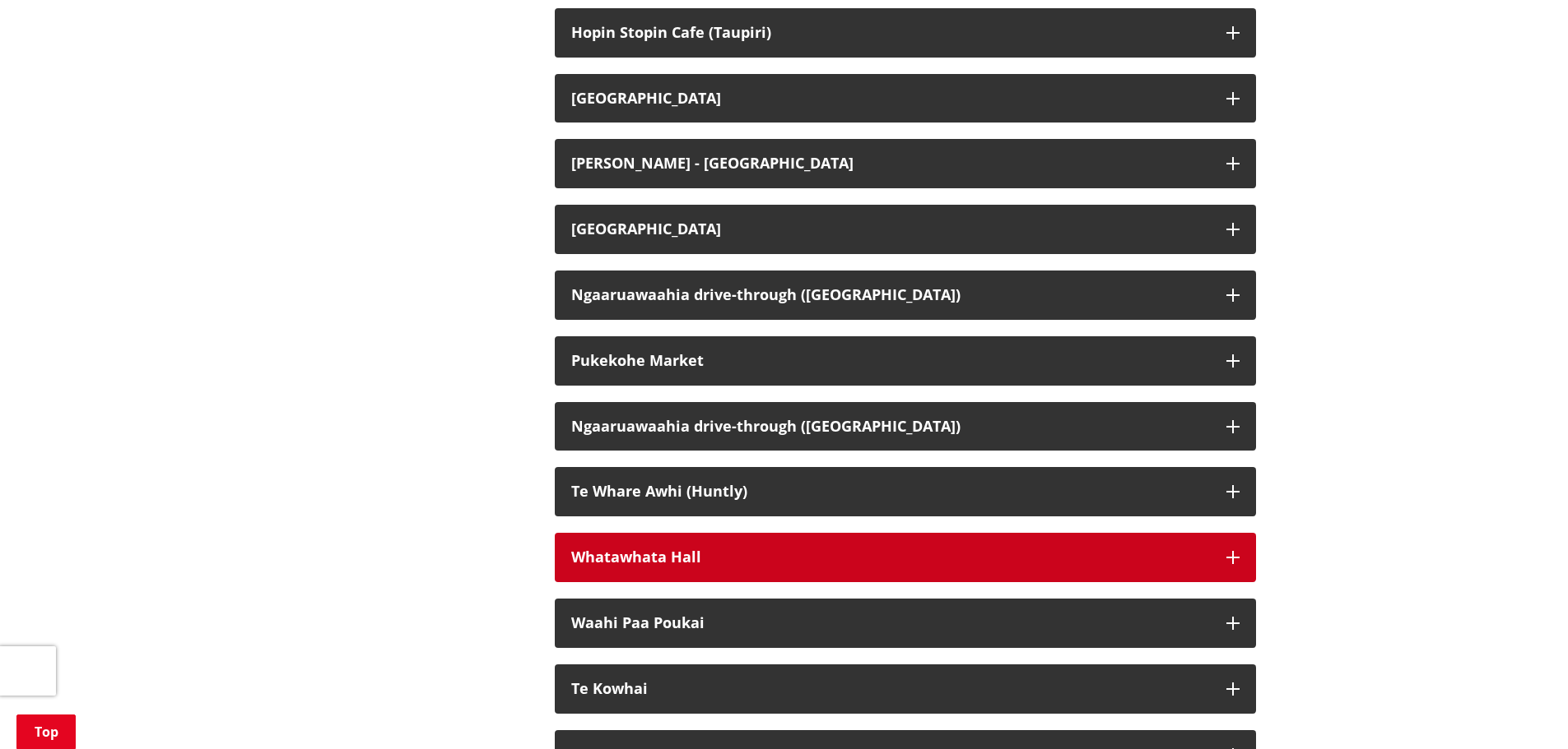
click at [657, 565] on button "Whatawhata Hall" at bounding box center [906, 558] width 701 height 49
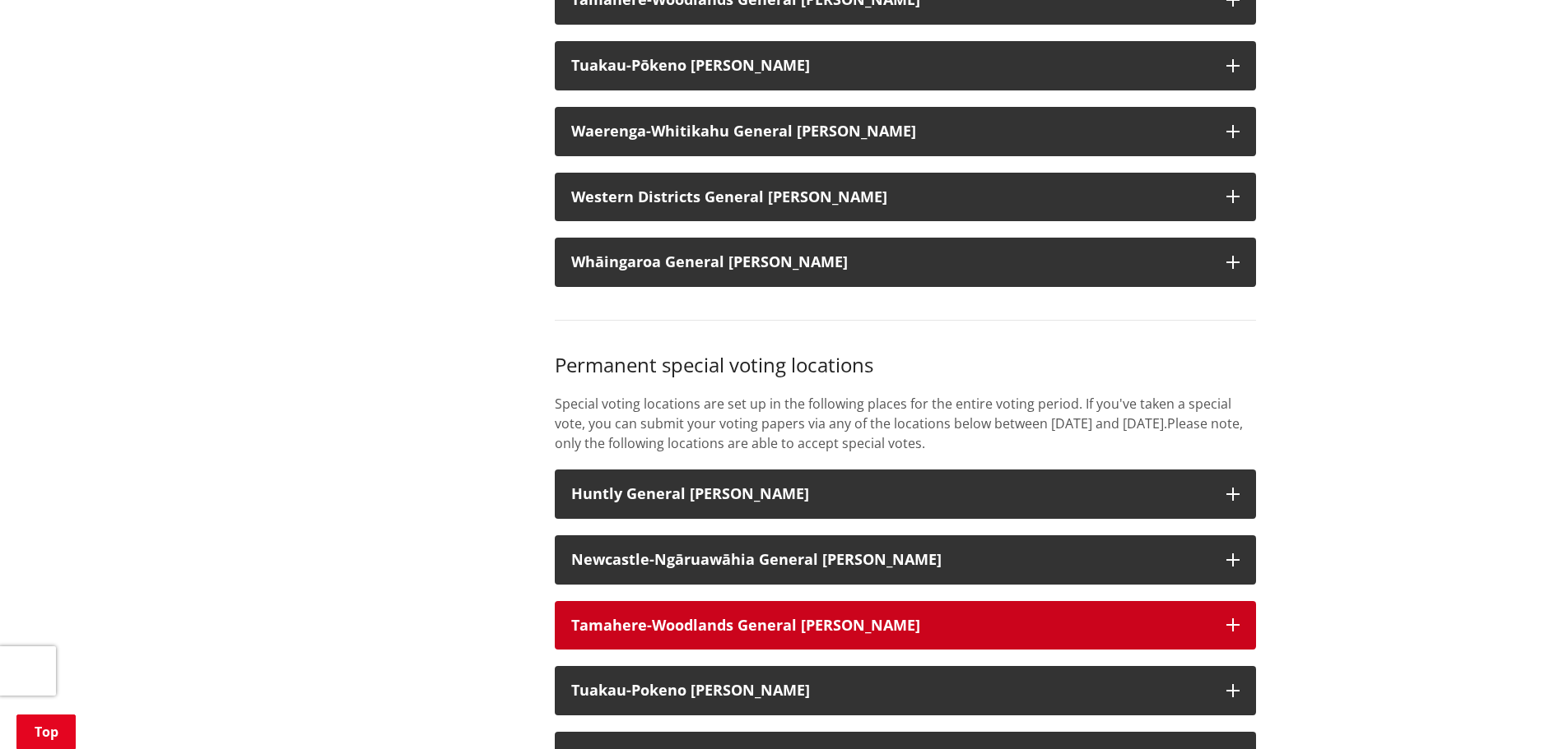
scroll to position [1646, 0]
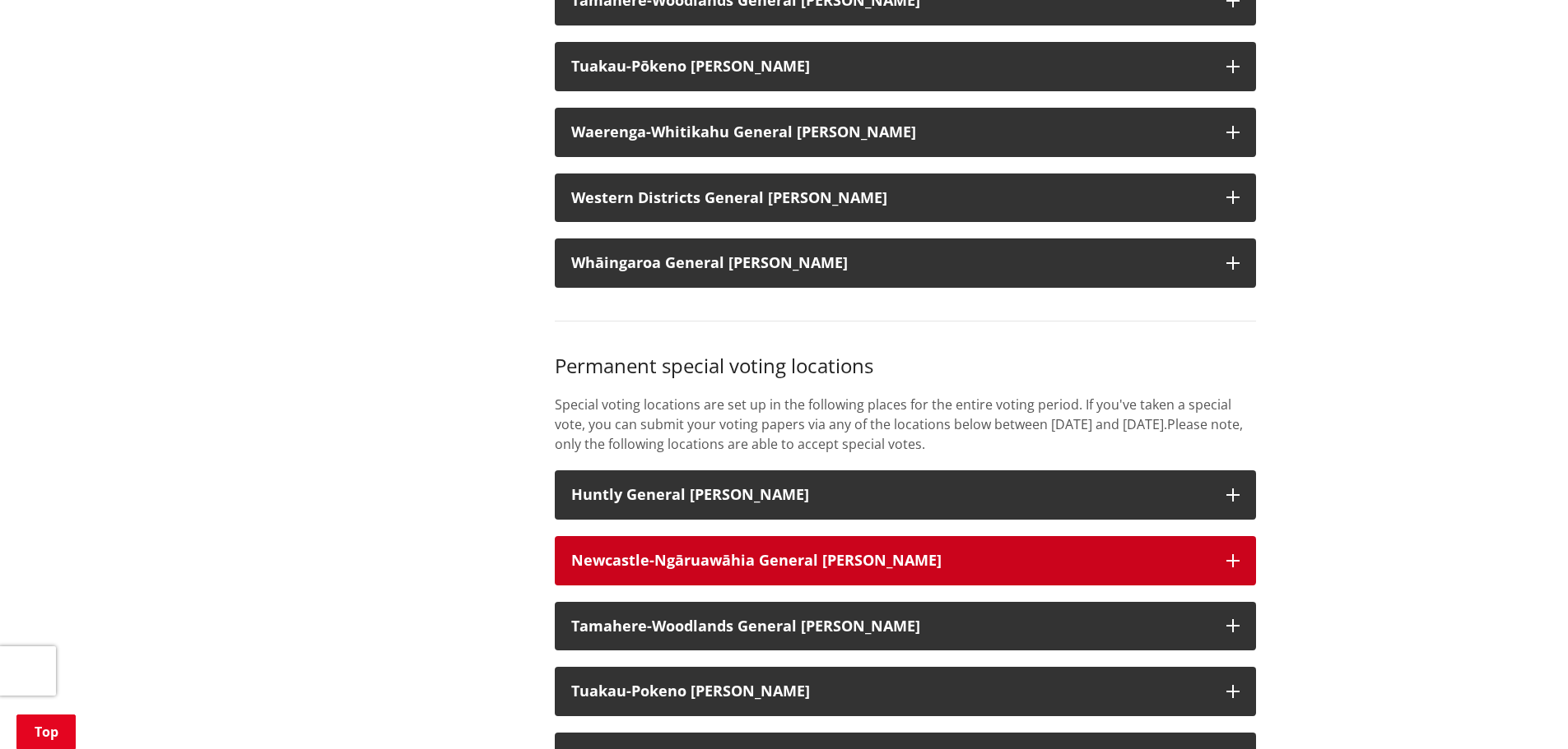
click at [723, 570] on strong "Newcastle-Ngāruawāhia General Ward" at bounding box center [756, 560] width 370 height 20
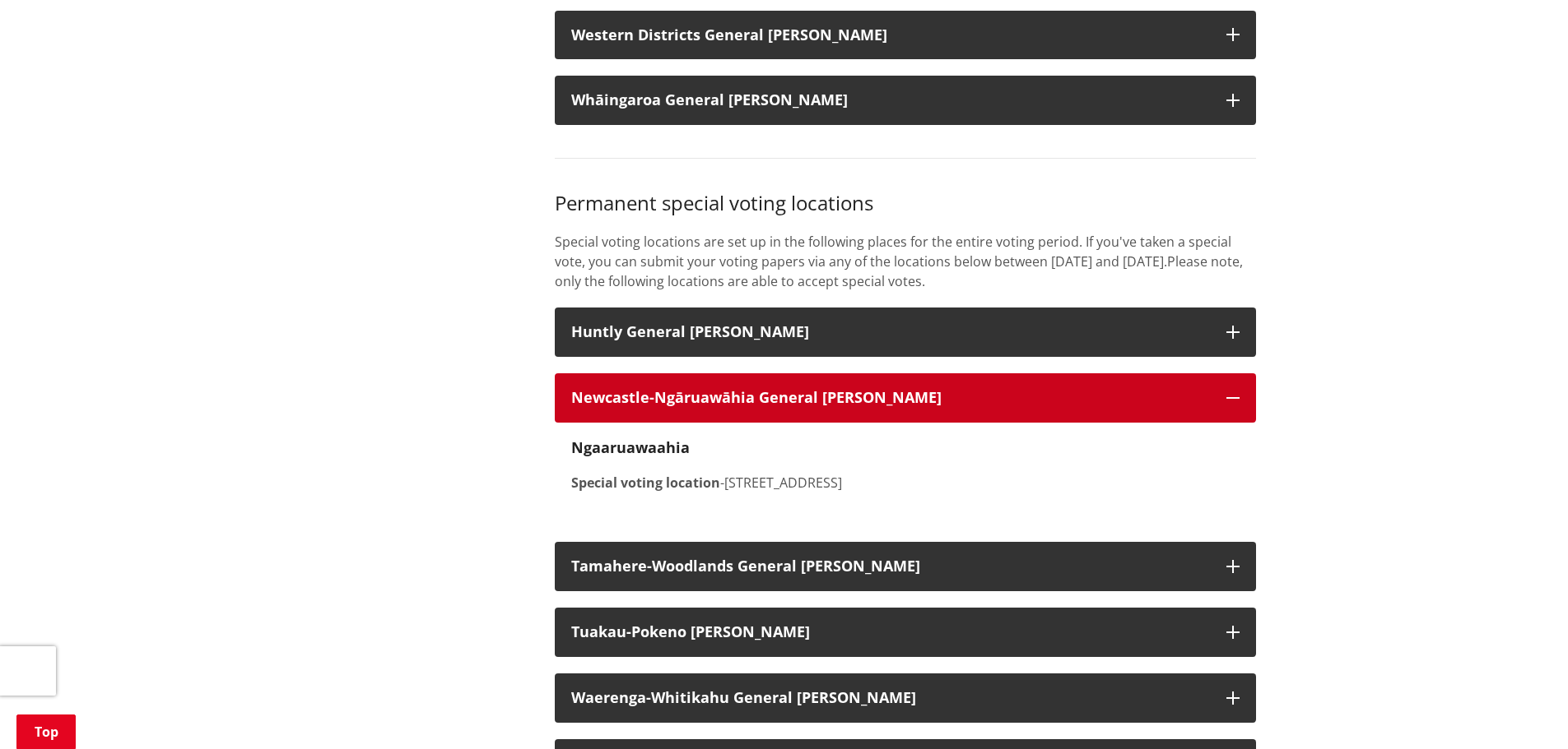
scroll to position [1810, 0]
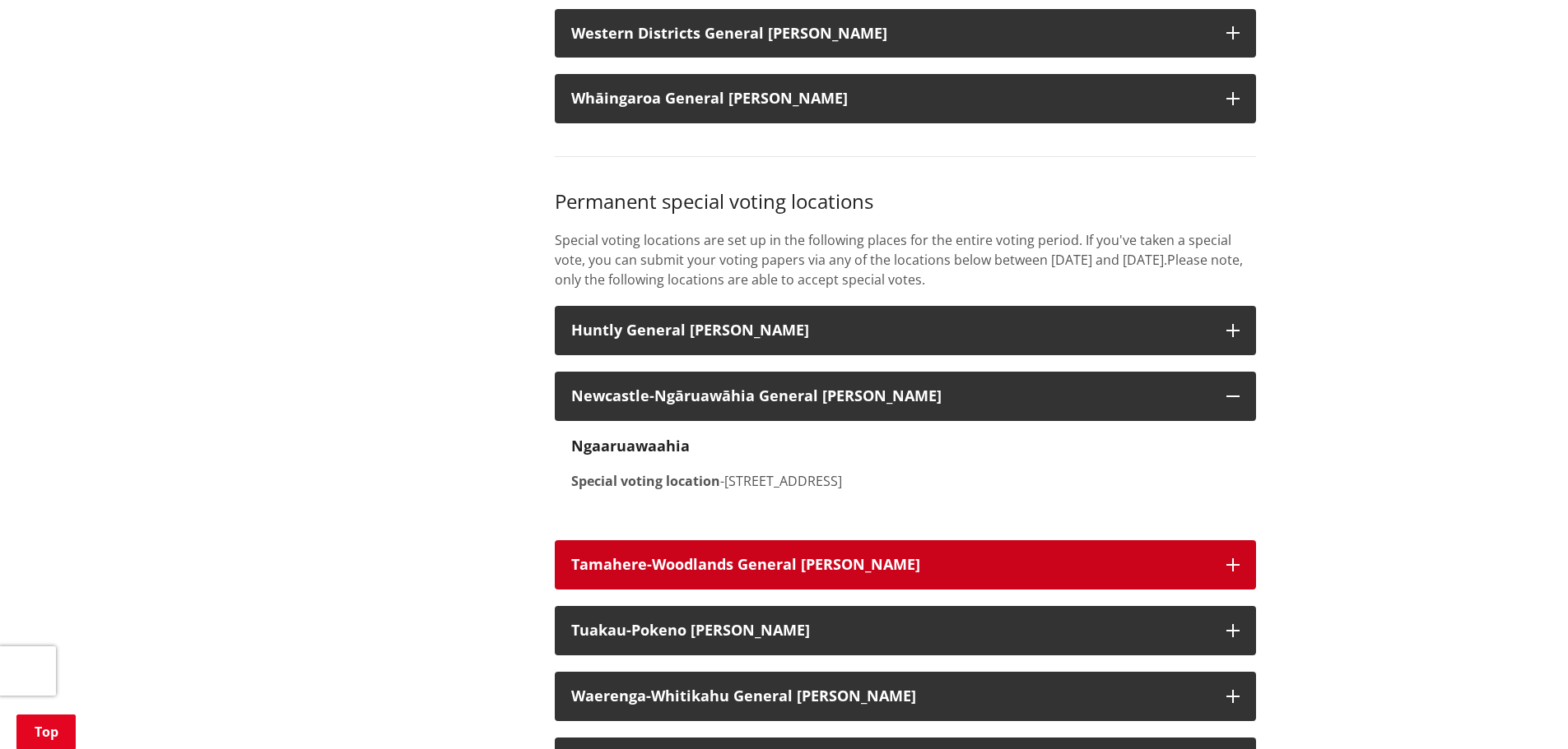
click at [648, 567] on button "Tamahere-Woodlands General Ward" at bounding box center [906, 565] width 701 height 49
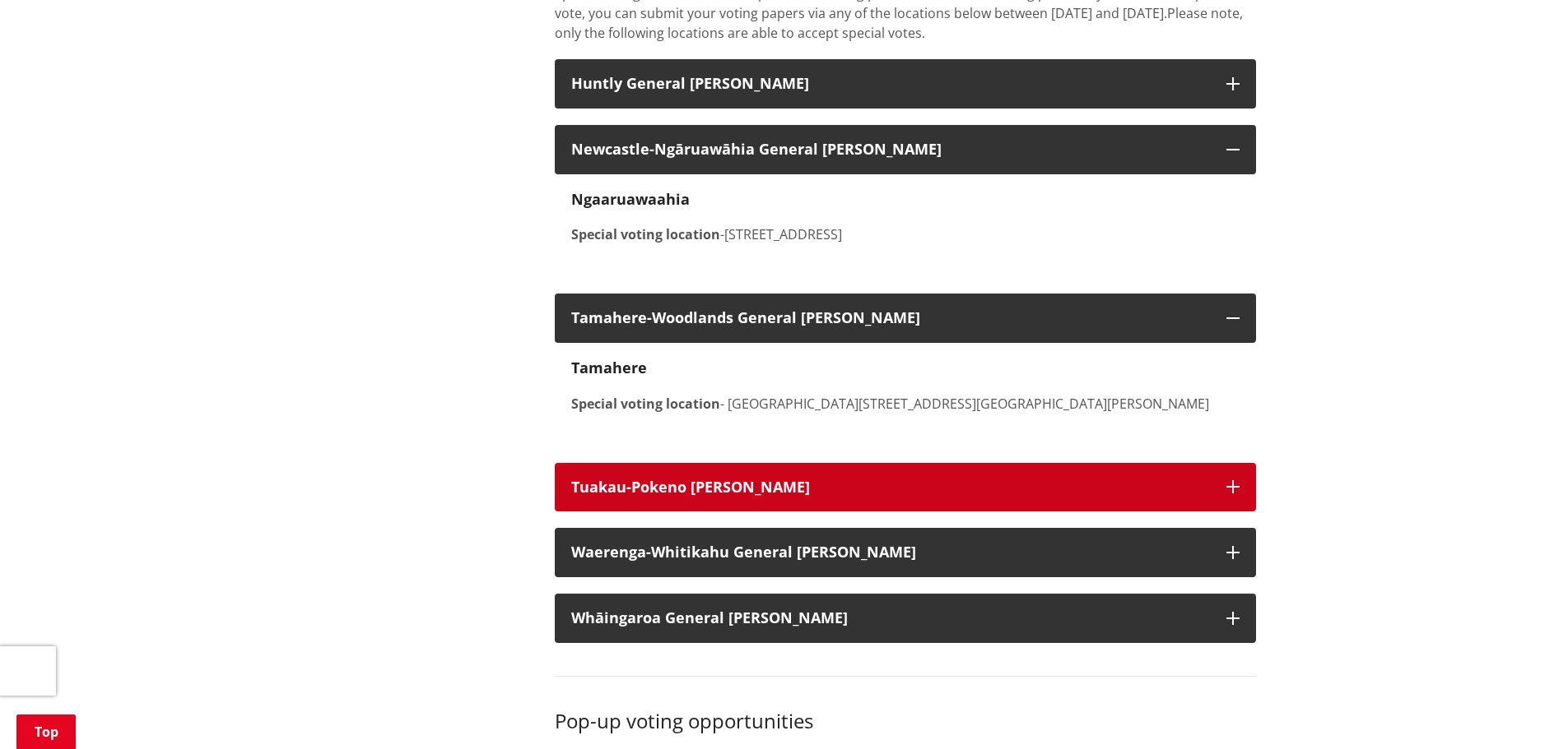
click at [662, 497] on strong "Tuakau-Pokeno Ward" at bounding box center [691, 487] width 239 height 20
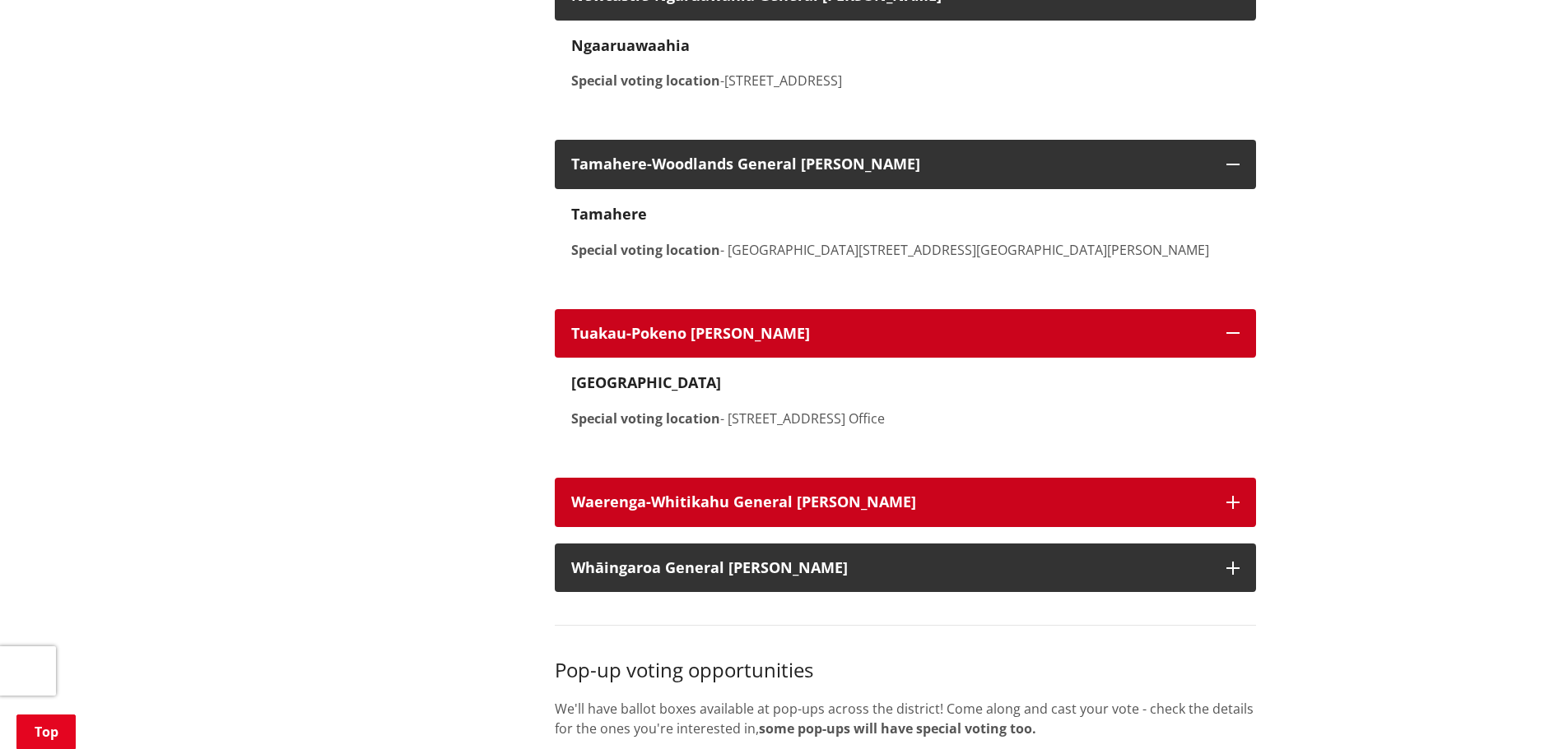
scroll to position [2221, 0]
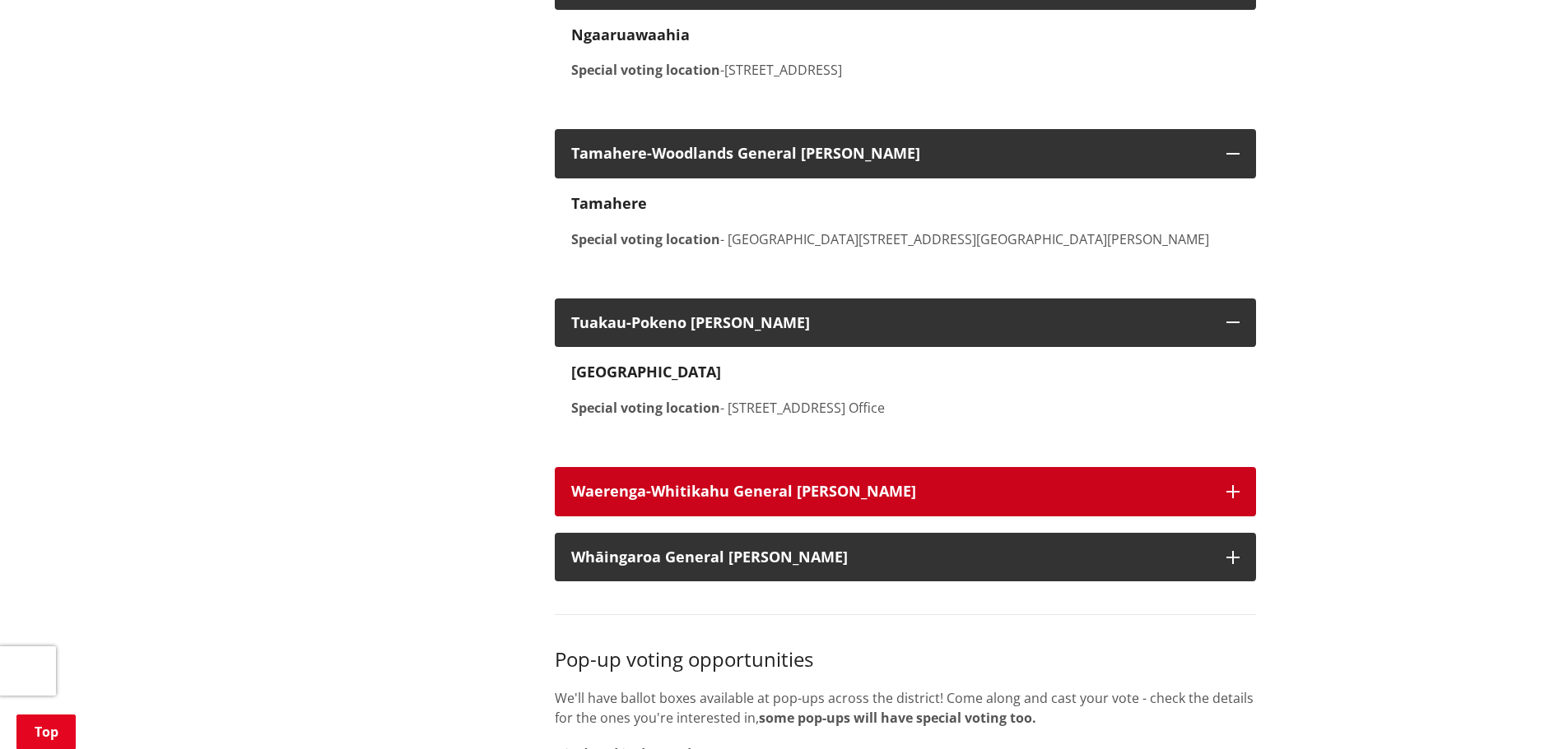
click at [664, 517] on button "Waerenga-Whitikahu General Ward" at bounding box center [906, 491] width 701 height 49
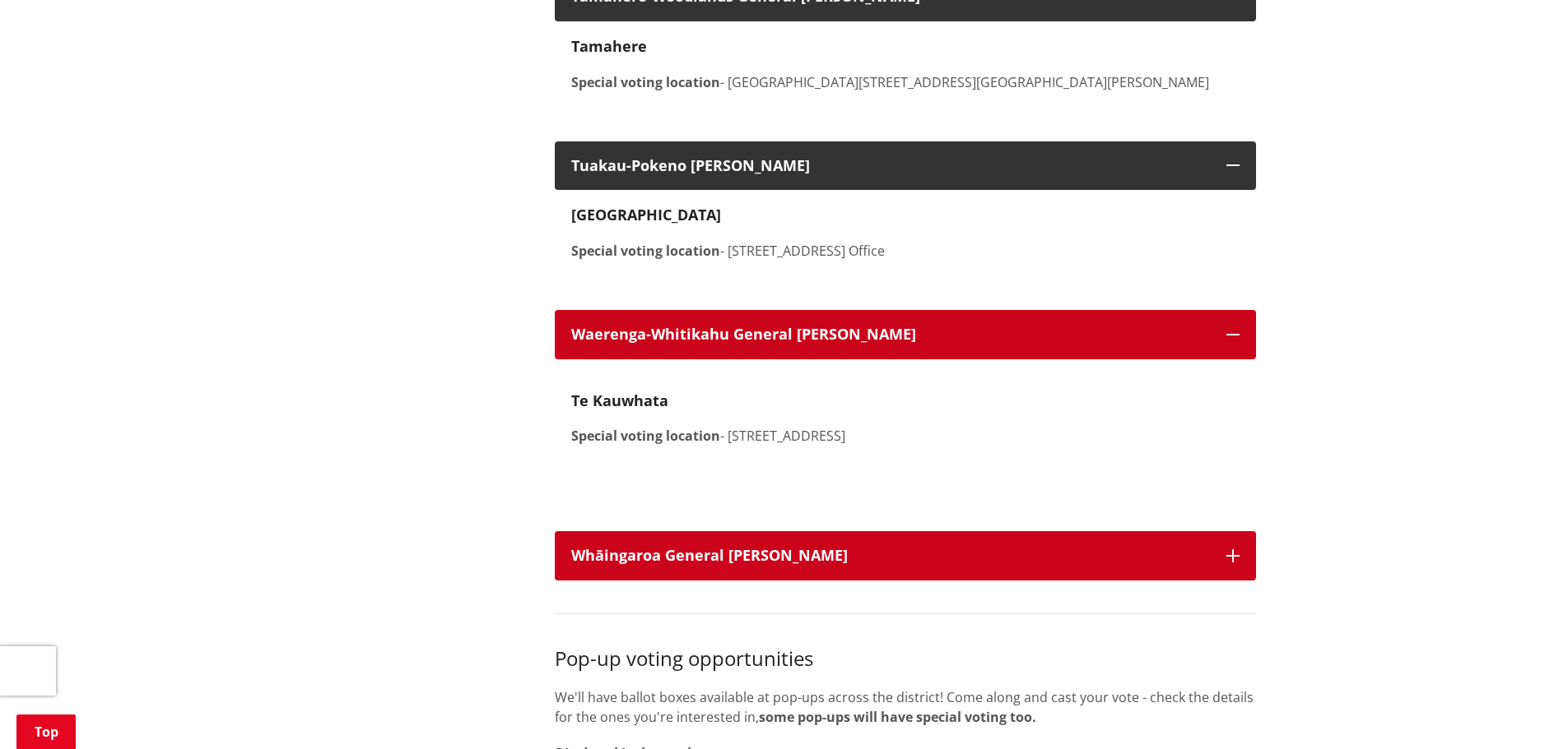
scroll to position [2385, 0]
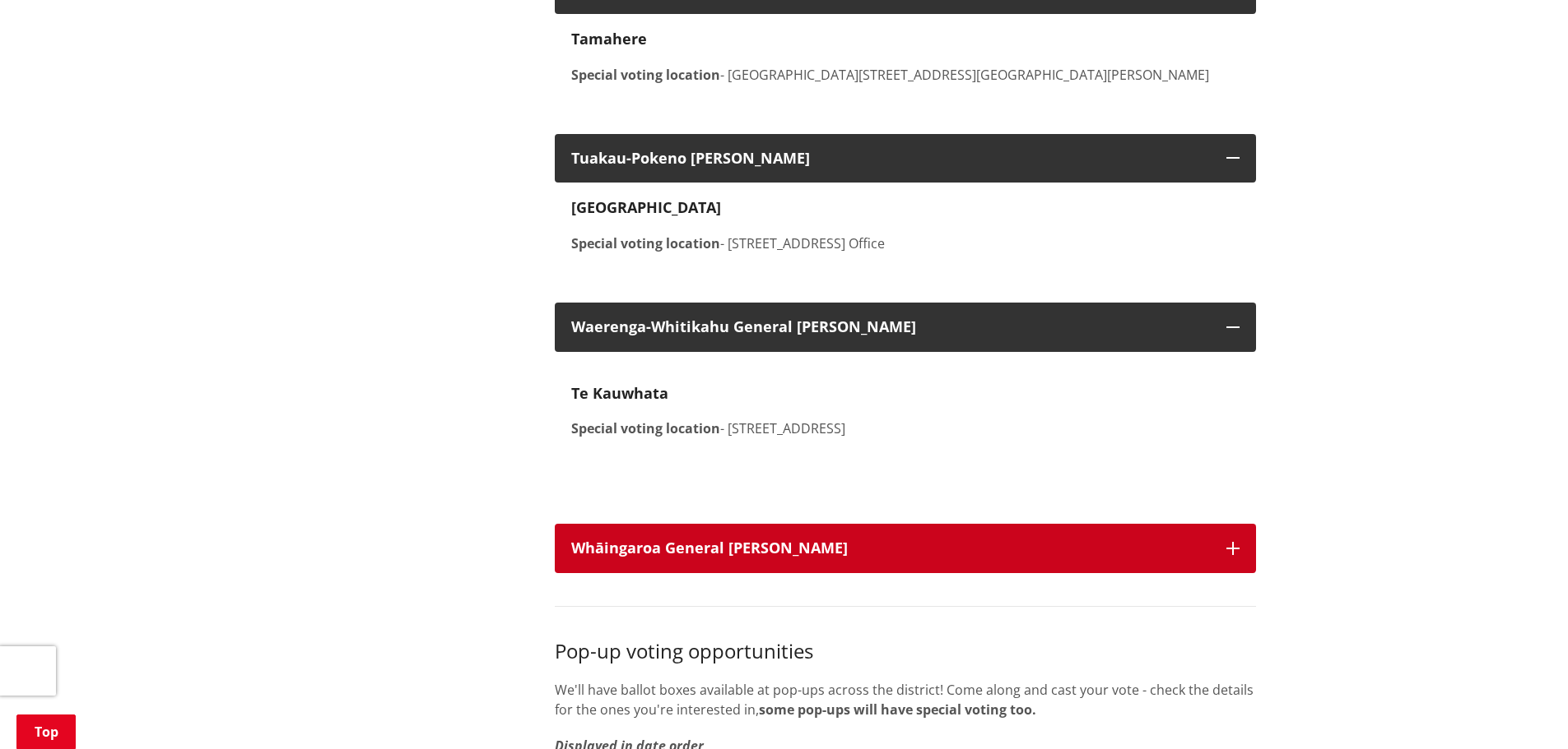
click at [663, 558] on strong "Whāingaroa General Ward" at bounding box center [710, 547] width 277 height 20
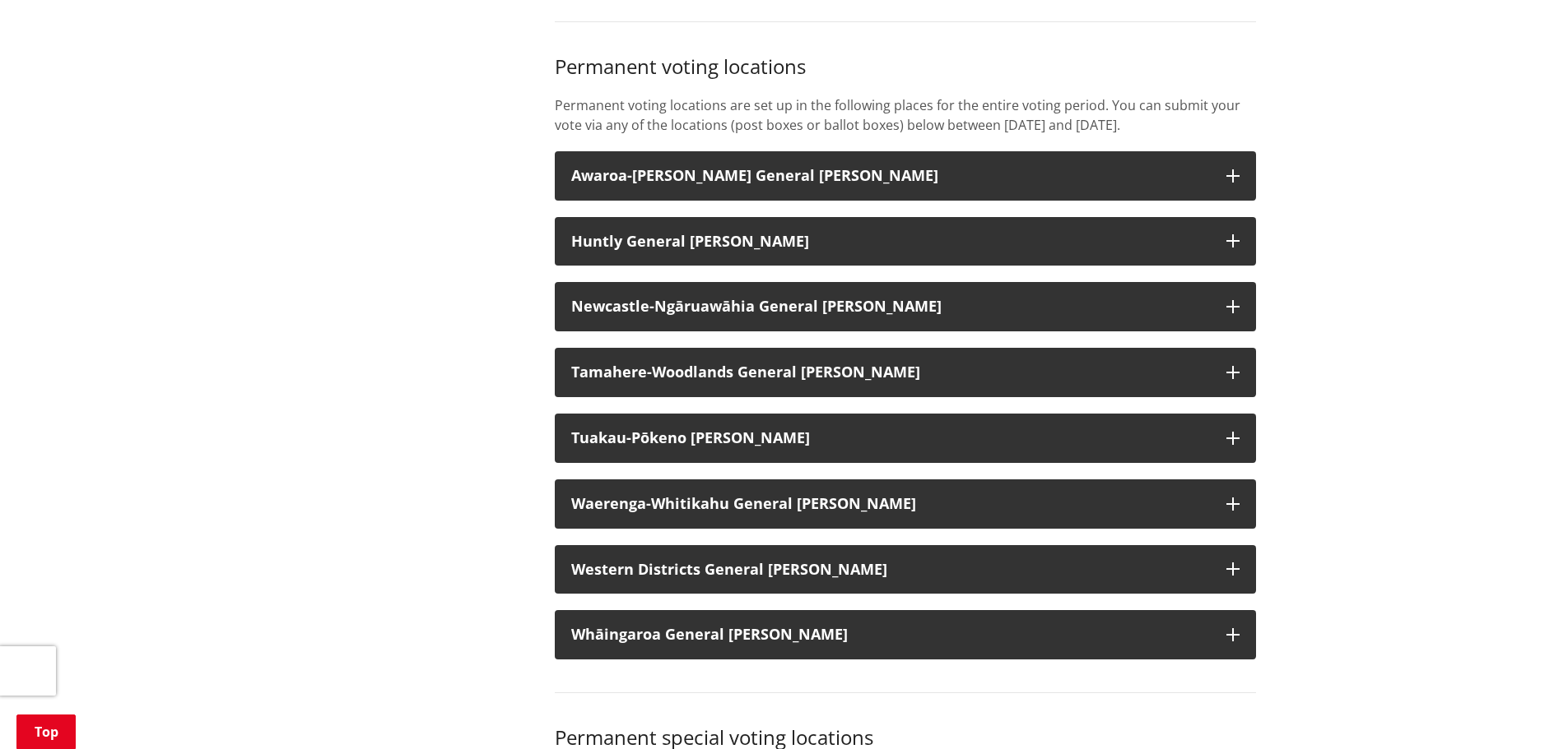
scroll to position [1234, 0]
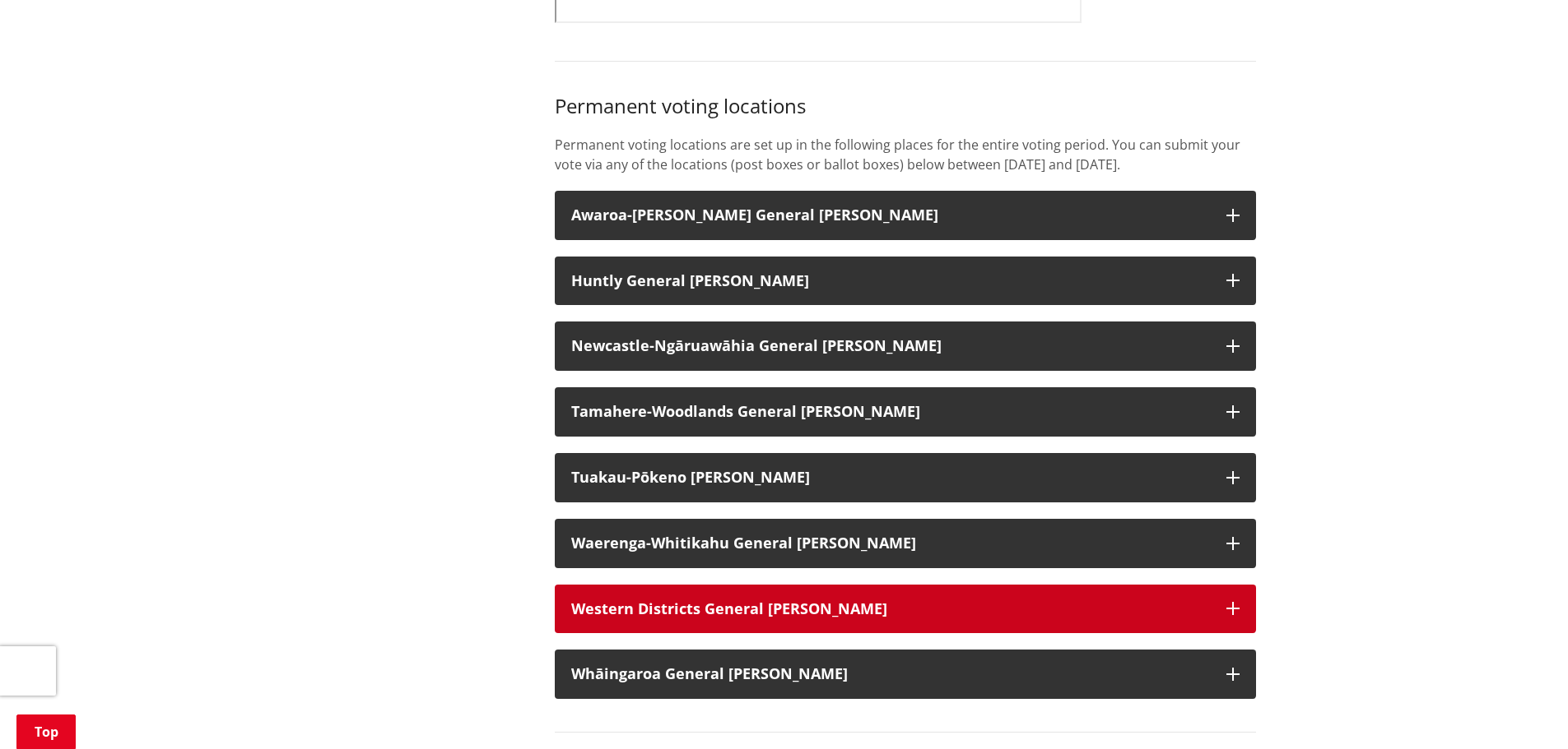
click at [673, 618] on strong "Western Districts General Ward" at bounding box center [730, 608] width 316 height 20
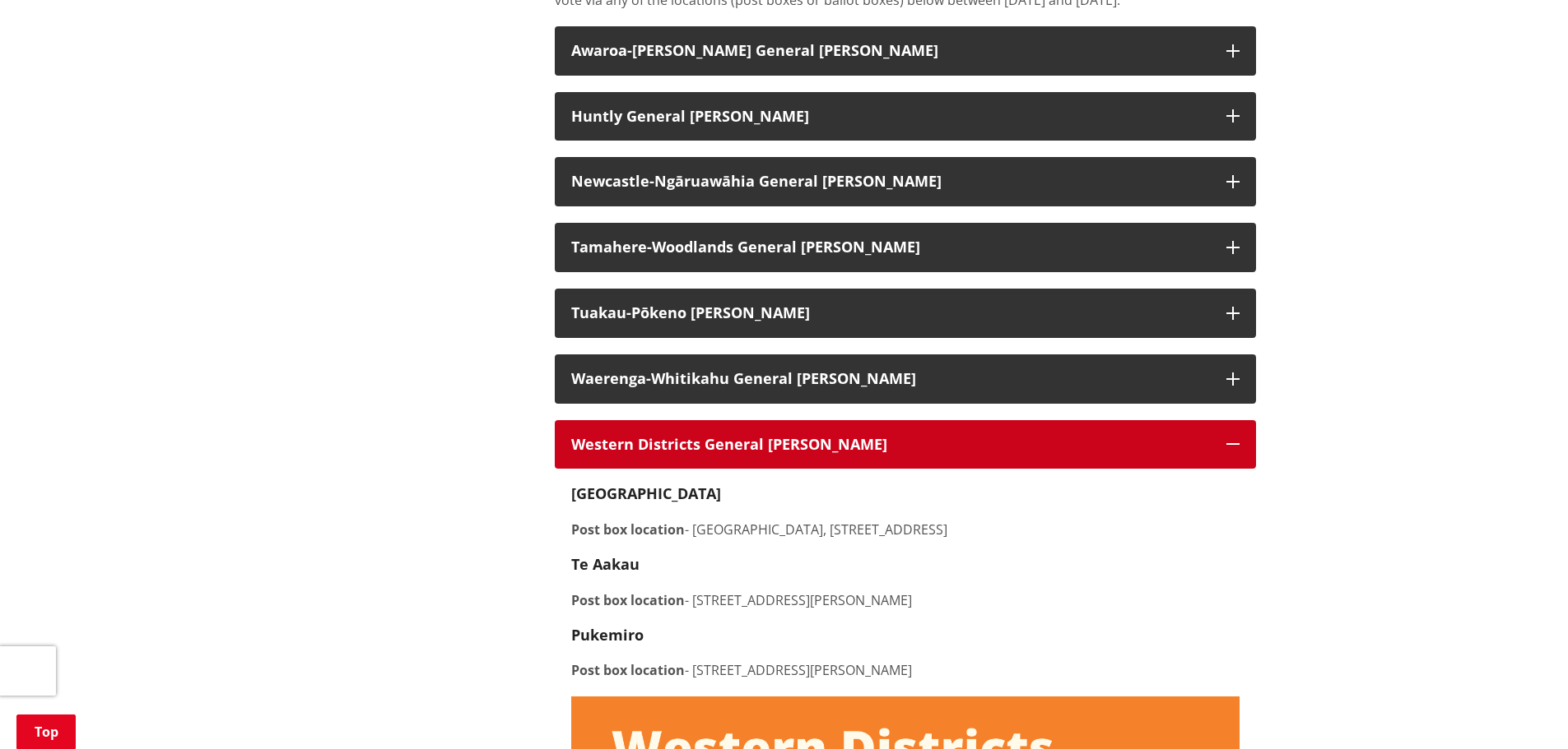
scroll to position [1316, 0]
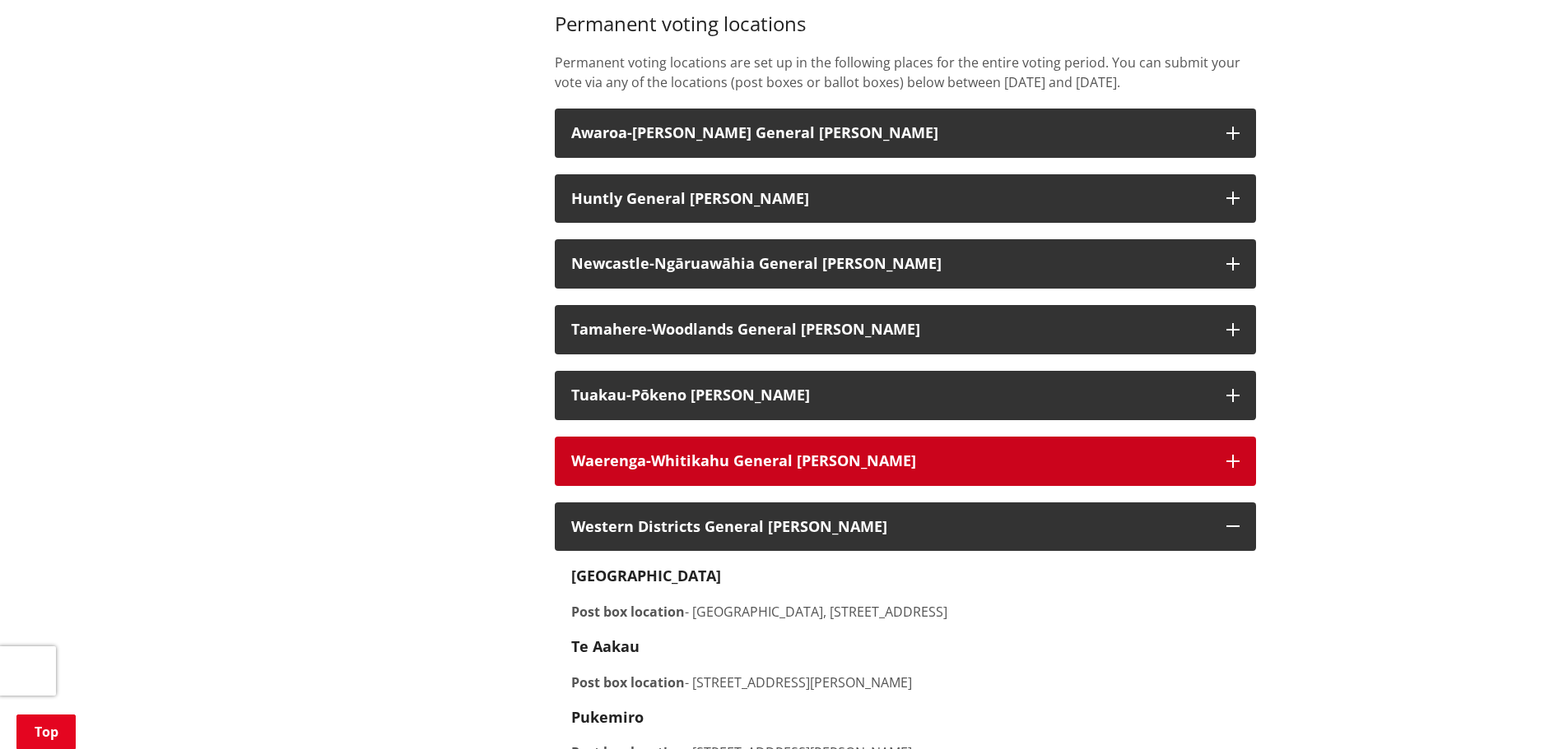
click at [626, 471] on strong "Waerenga-Whitikahu General Ward" at bounding box center [744, 460] width 345 height 20
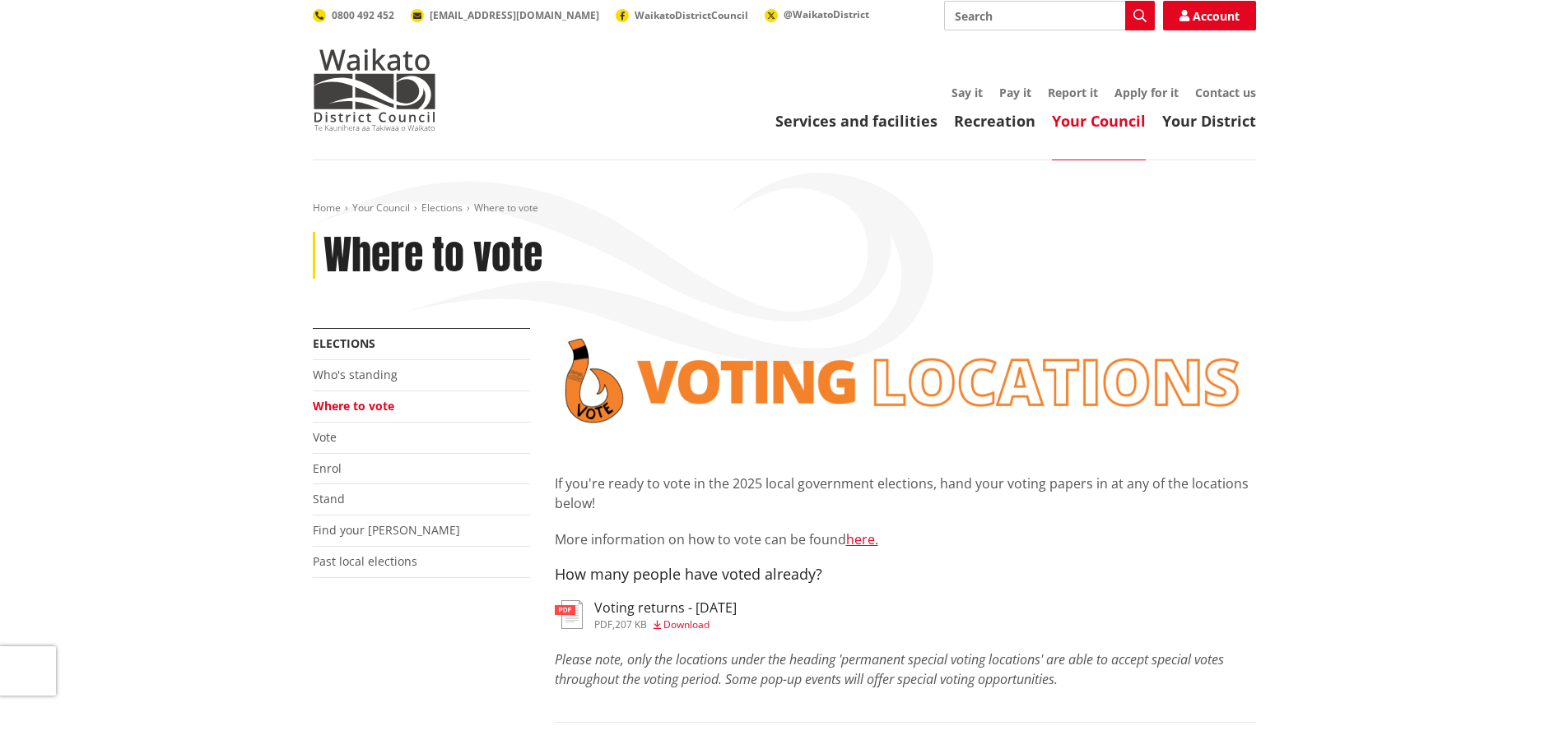
scroll to position [0, 0]
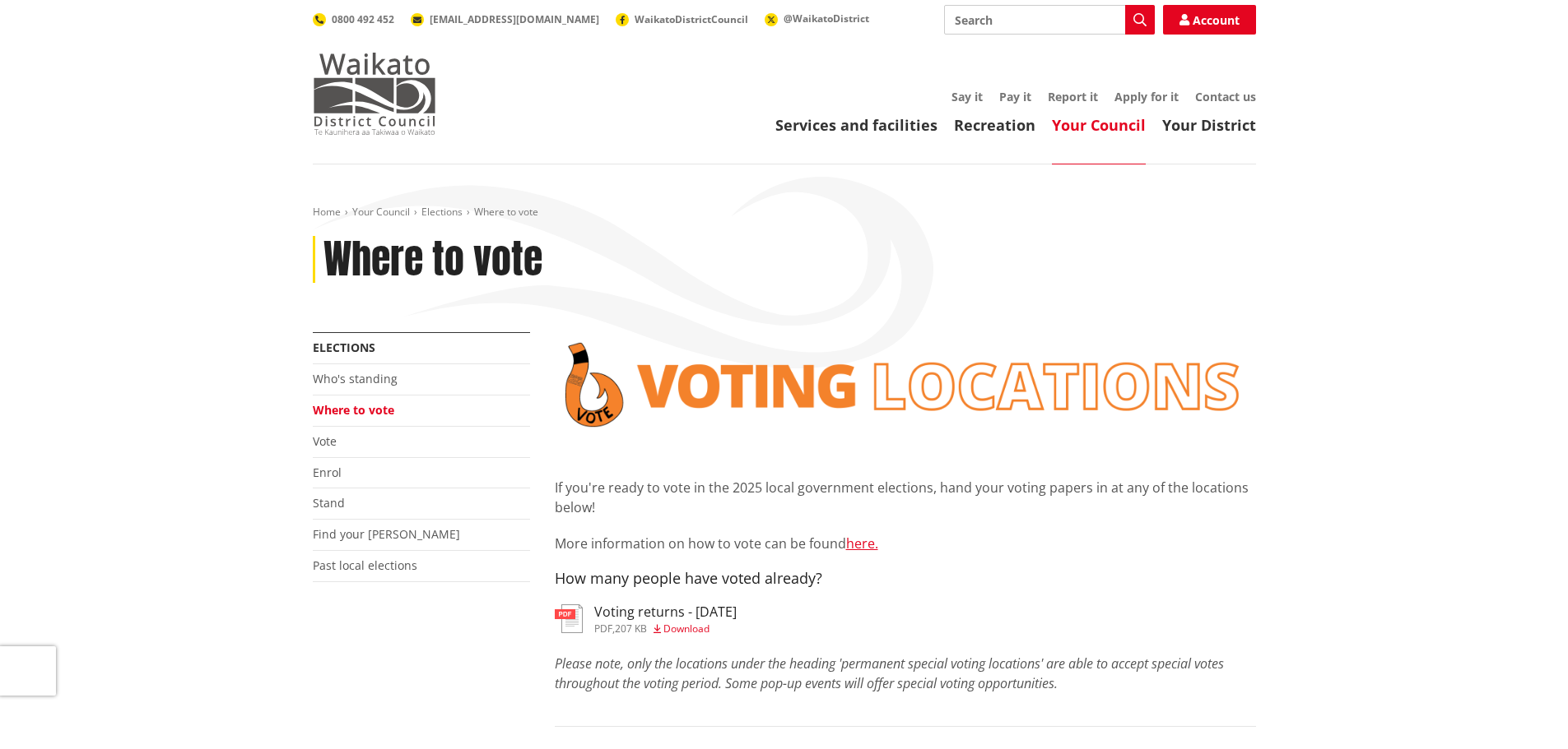
click at [350, 95] on img at bounding box center [374, 94] width 123 height 82
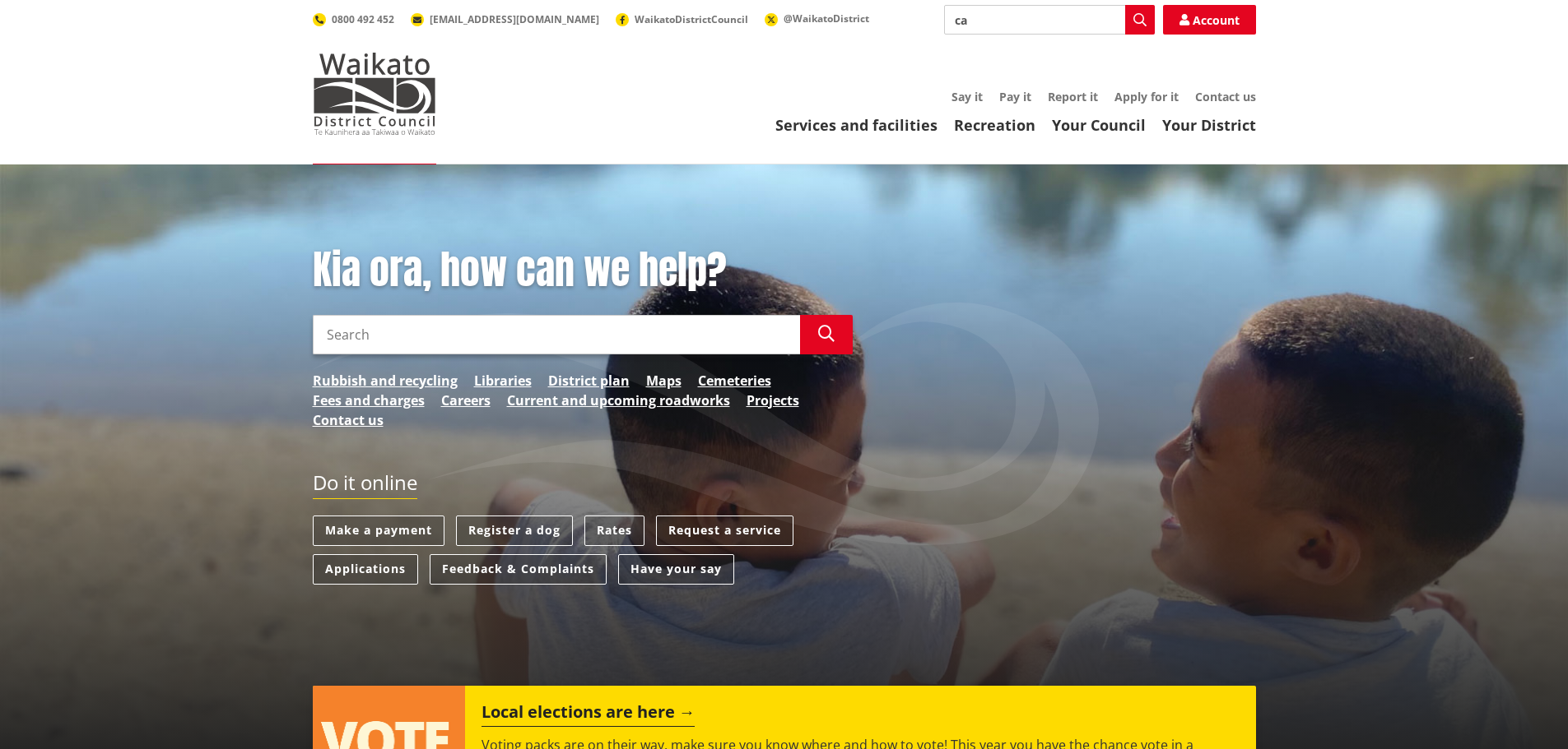
type input "c"
type input "r"
click at [1040, 55] on div "Direct debit calculator" at bounding box center [1049, 49] width 209 height 29
type input "Direct debit calculator"
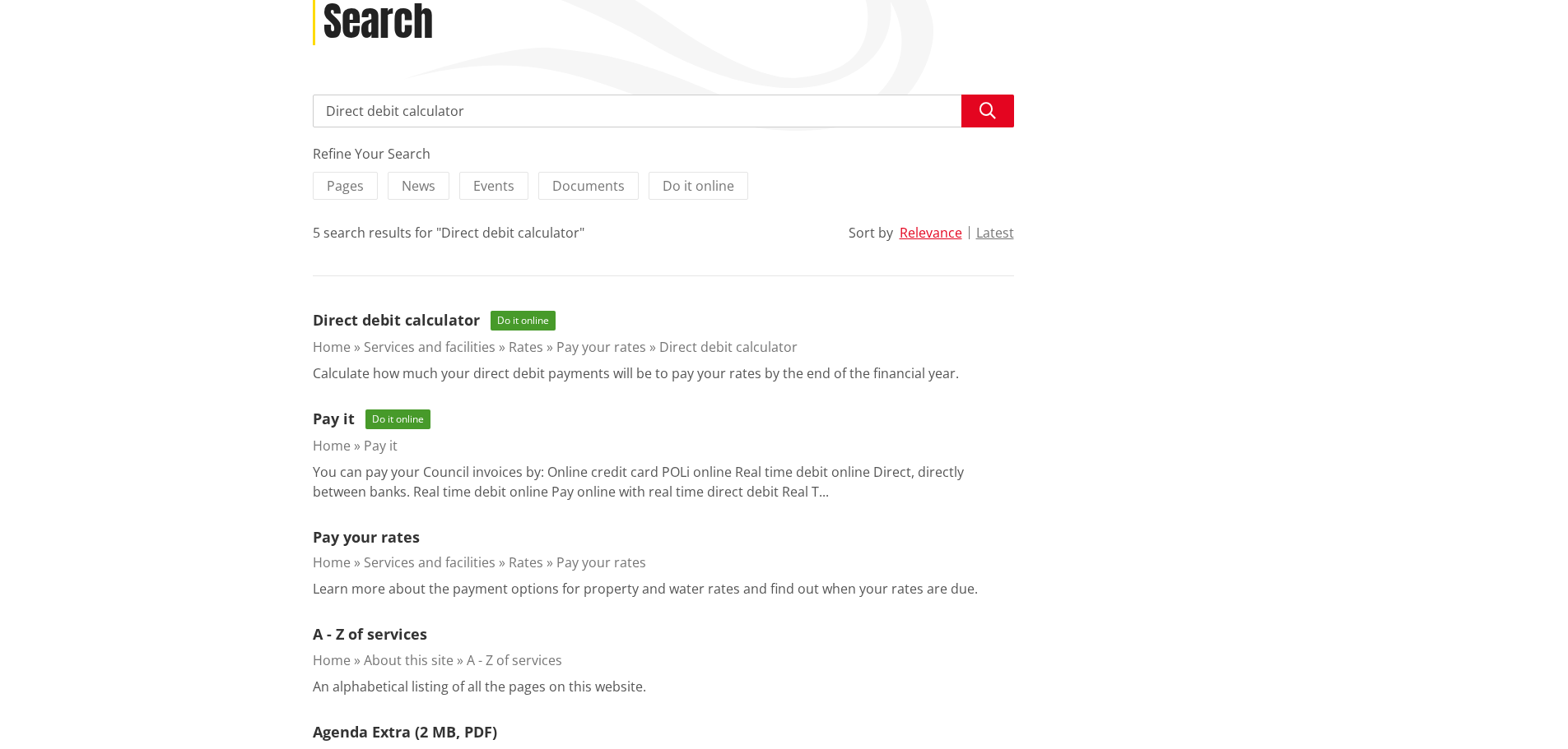
scroll to position [247, 0]
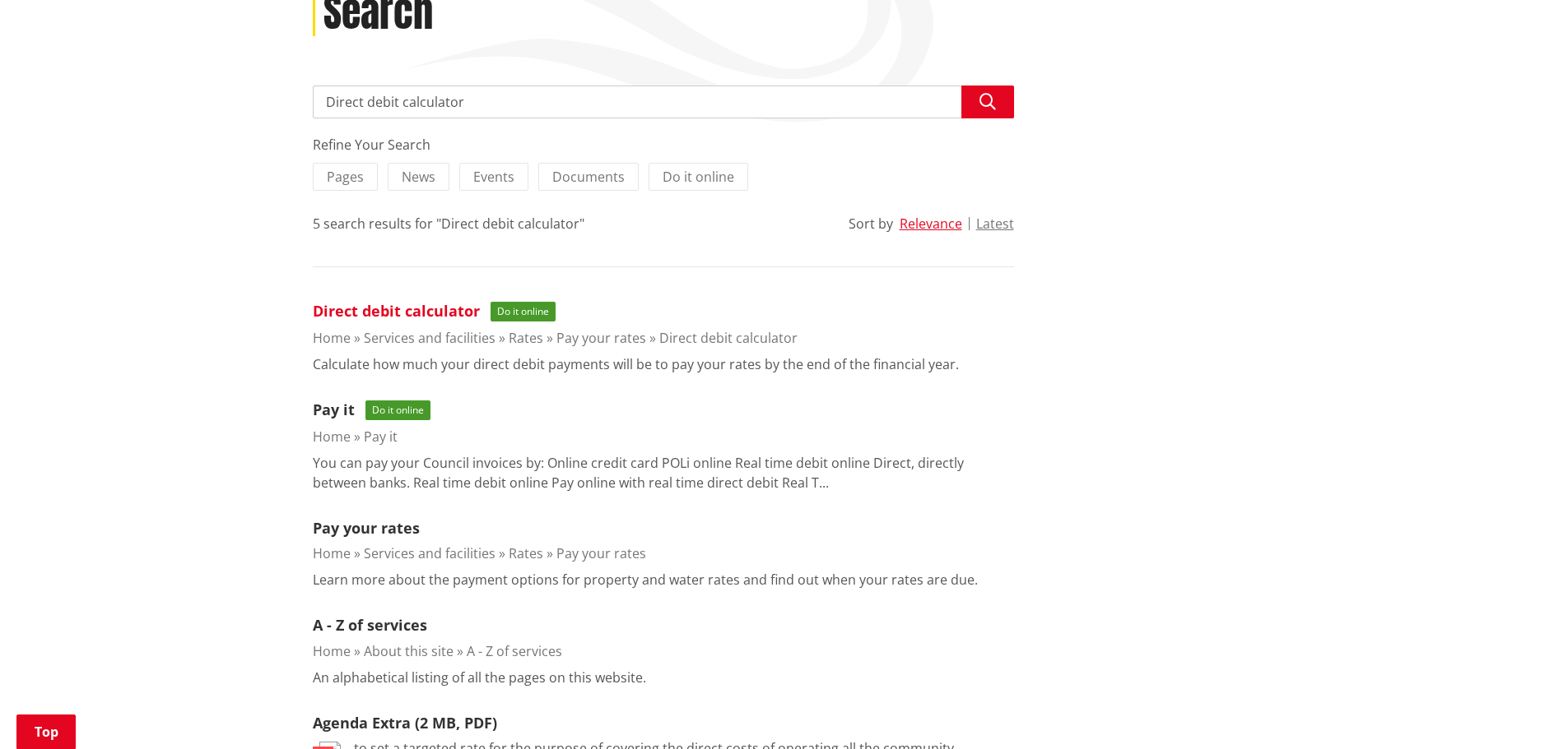
click at [405, 305] on link "Direct debit calculator" at bounding box center [396, 311] width 167 height 20
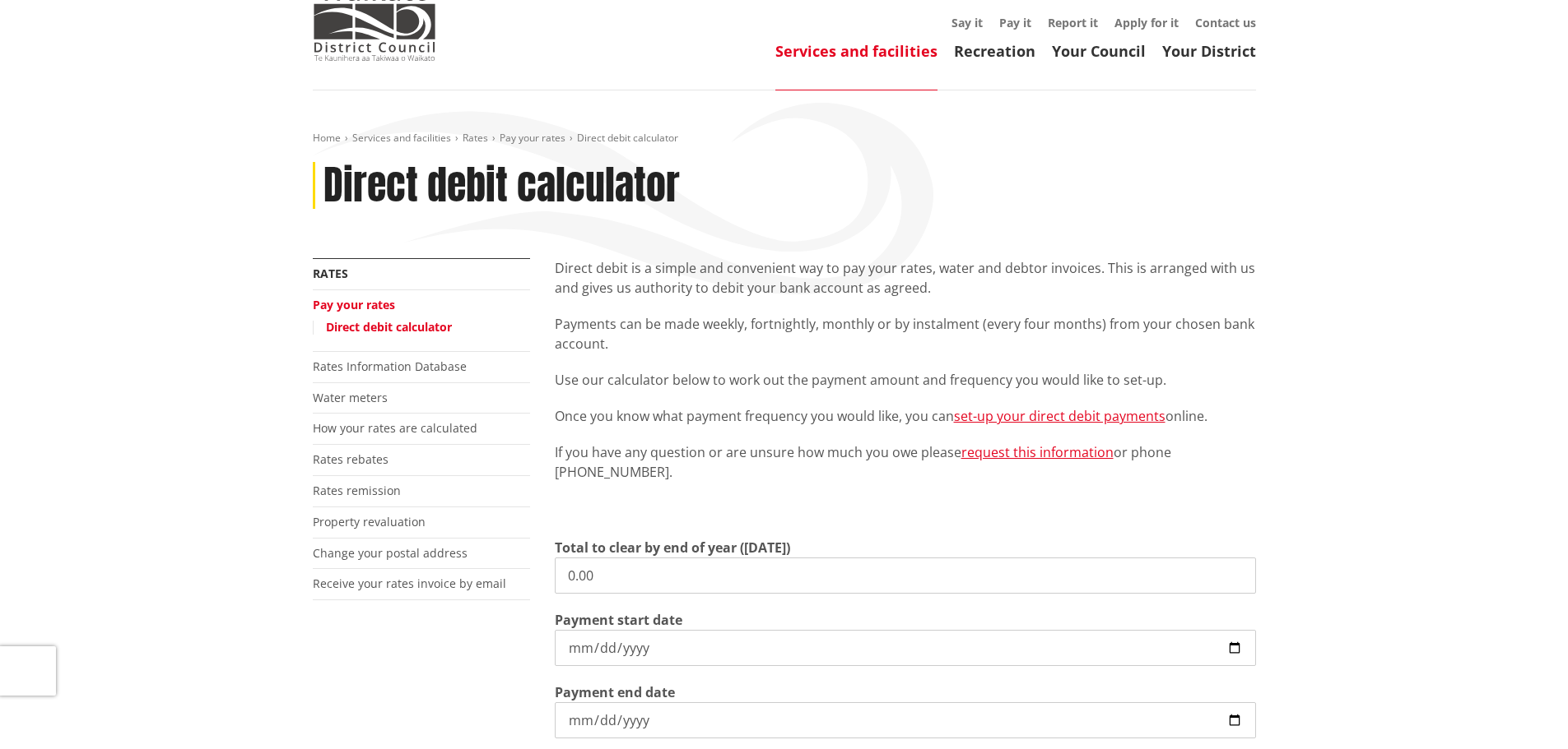
scroll to position [165, 0]
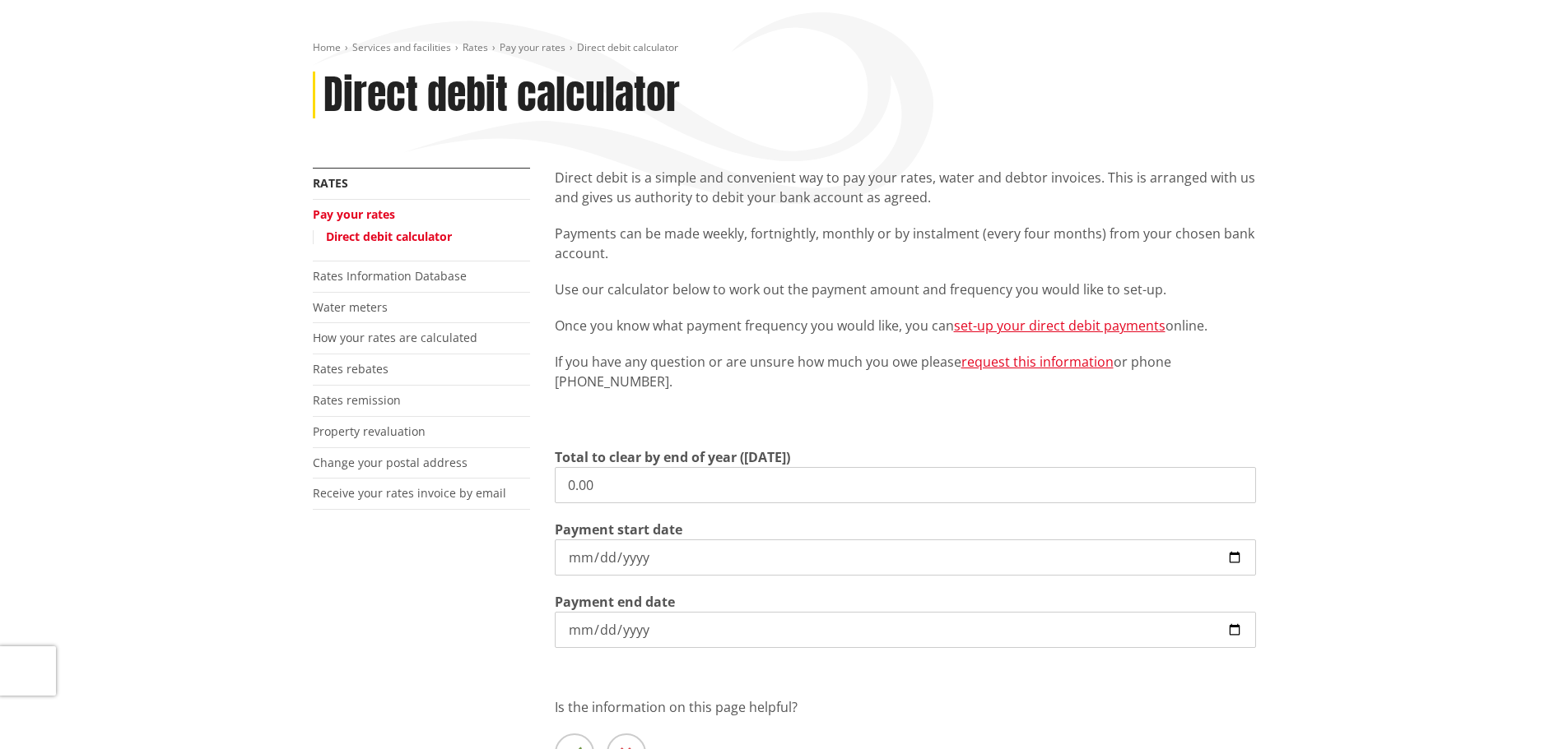
click at [606, 491] on input "0.00" at bounding box center [906, 485] width 701 height 36
drag, startPoint x: 595, startPoint y: 489, endPoint x: 531, endPoint y: 491, distance: 64.0
click at [531, 491] on div "More from this section Rates Pay your rates Direct debit calculator Rates Infor…" at bounding box center [784, 506] width 968 height 676
type input "5,304.85"
click at [1235, 555] on input "[DATE]" at bounding box center [906, 558] width 701 height 36
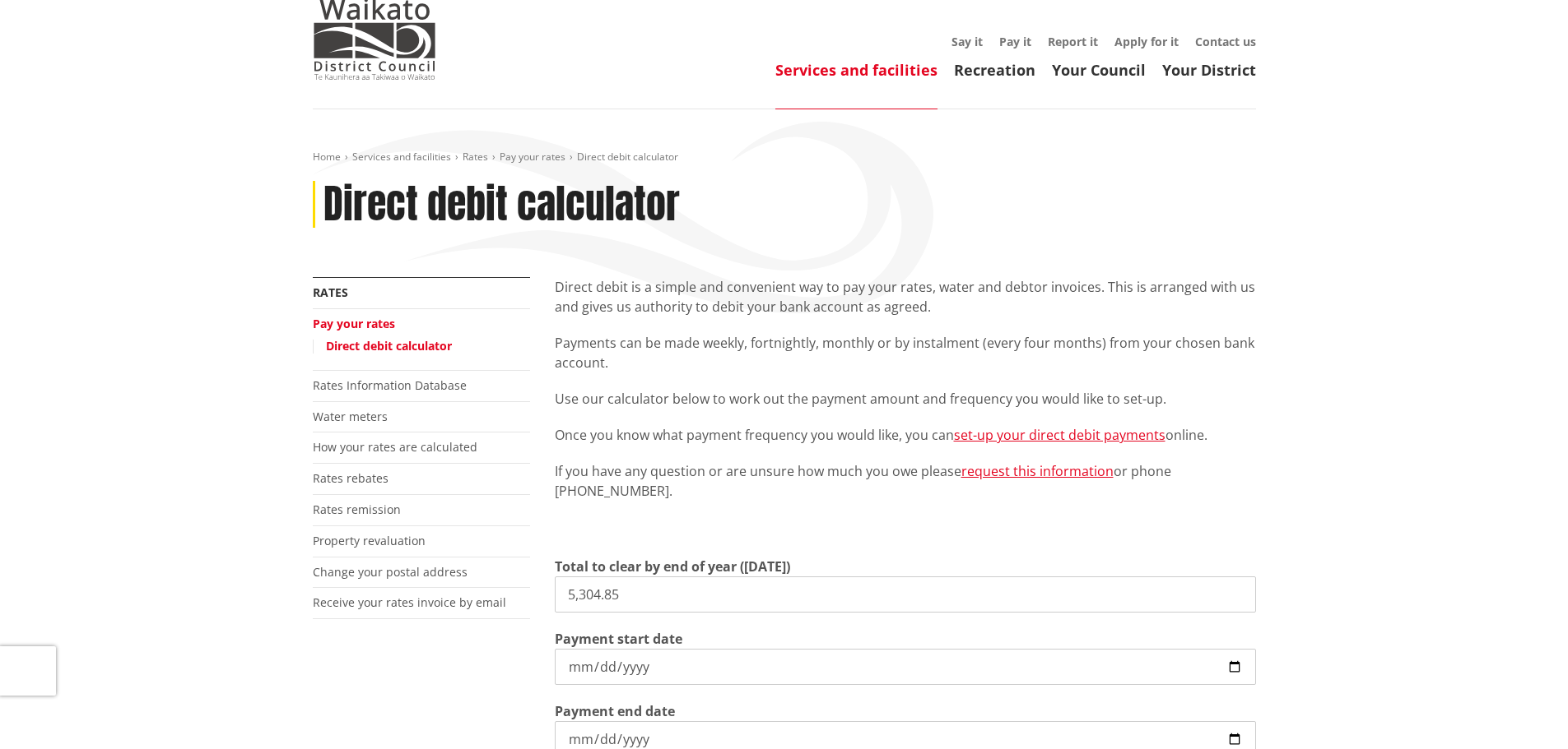
scroll to position [330, 0]
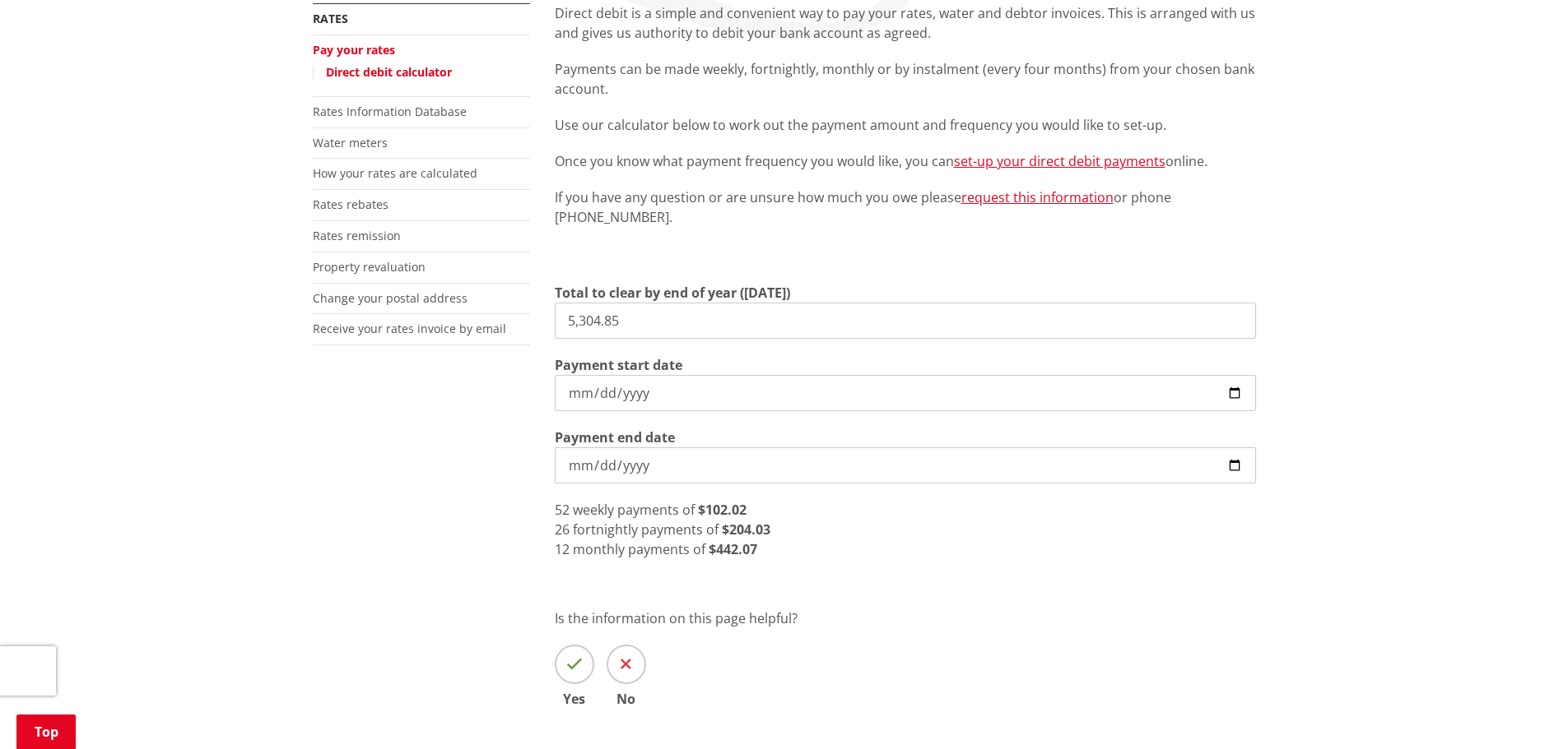
click at [1240, 397] on input "[DATE]" at bounding box center [906, 393] width 701 height 36
click at [1236, 396] on input "[DATE]" at bounding box center [906, 393] width 701 height 36
type input "[DATE]"
click at [1230, 389] on input "[DATE]" at bounding box center [906, 393] width 701 height 36
click at [1094, 568] on div "Direct debit is a simple and convenient way to pay your rates, water and debtor…" at bounding box center [906, 379] width 726 height 752
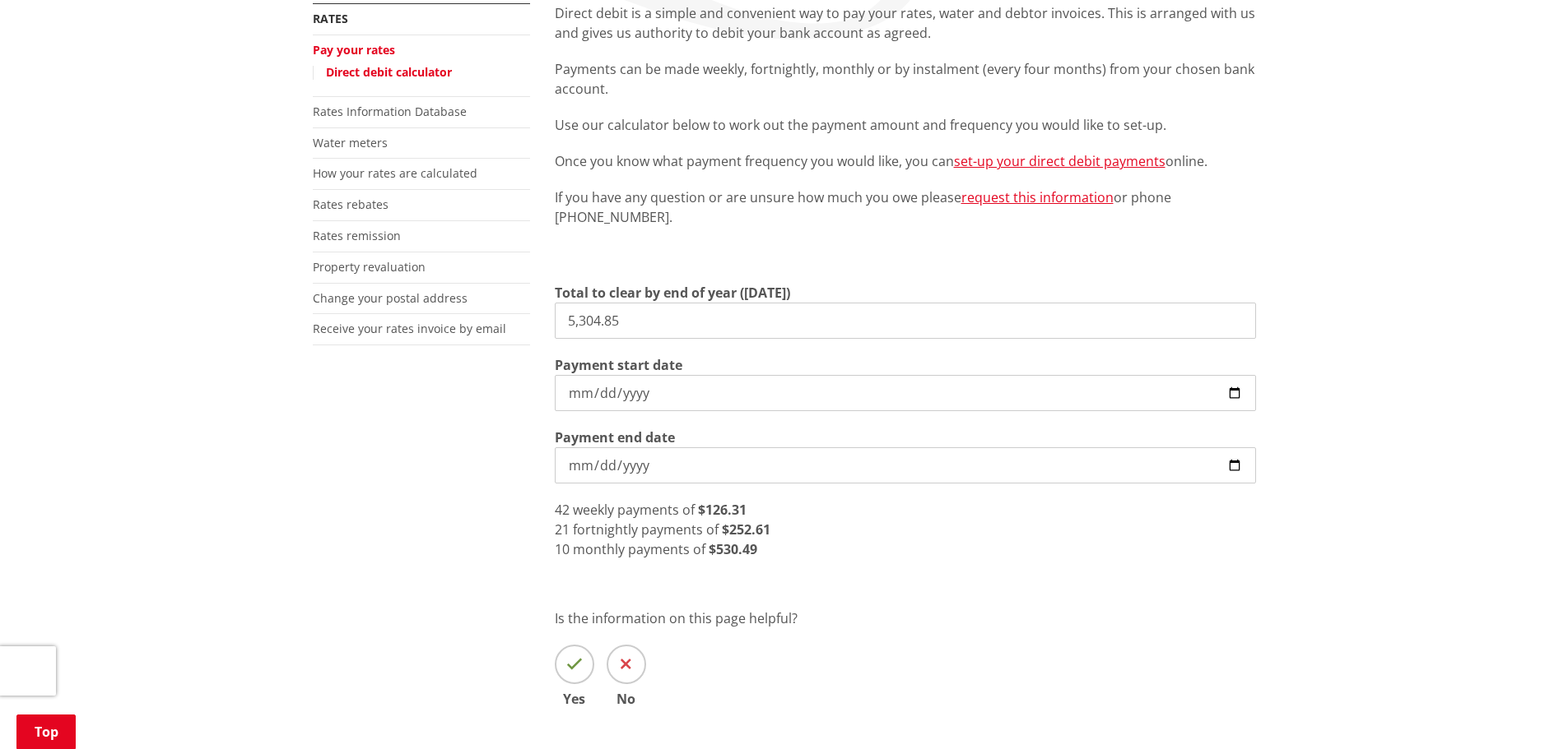
click at [1236, 470] on input "[DATE]" at bounding box center [906, 466] width 701 height 36
drag, startPoint x: 1232, startPoint y: 468, endPoint x: 1387, endPoint y: 497, distance: 157.7
click at [1232, 468] on input "[DATE]" at bounding box center [906, 466] width 701 height 36
click at [1233, 467] on input "[DATE]" at bounding box center [906, 466] width 701 height 36
type input "[DATE]"
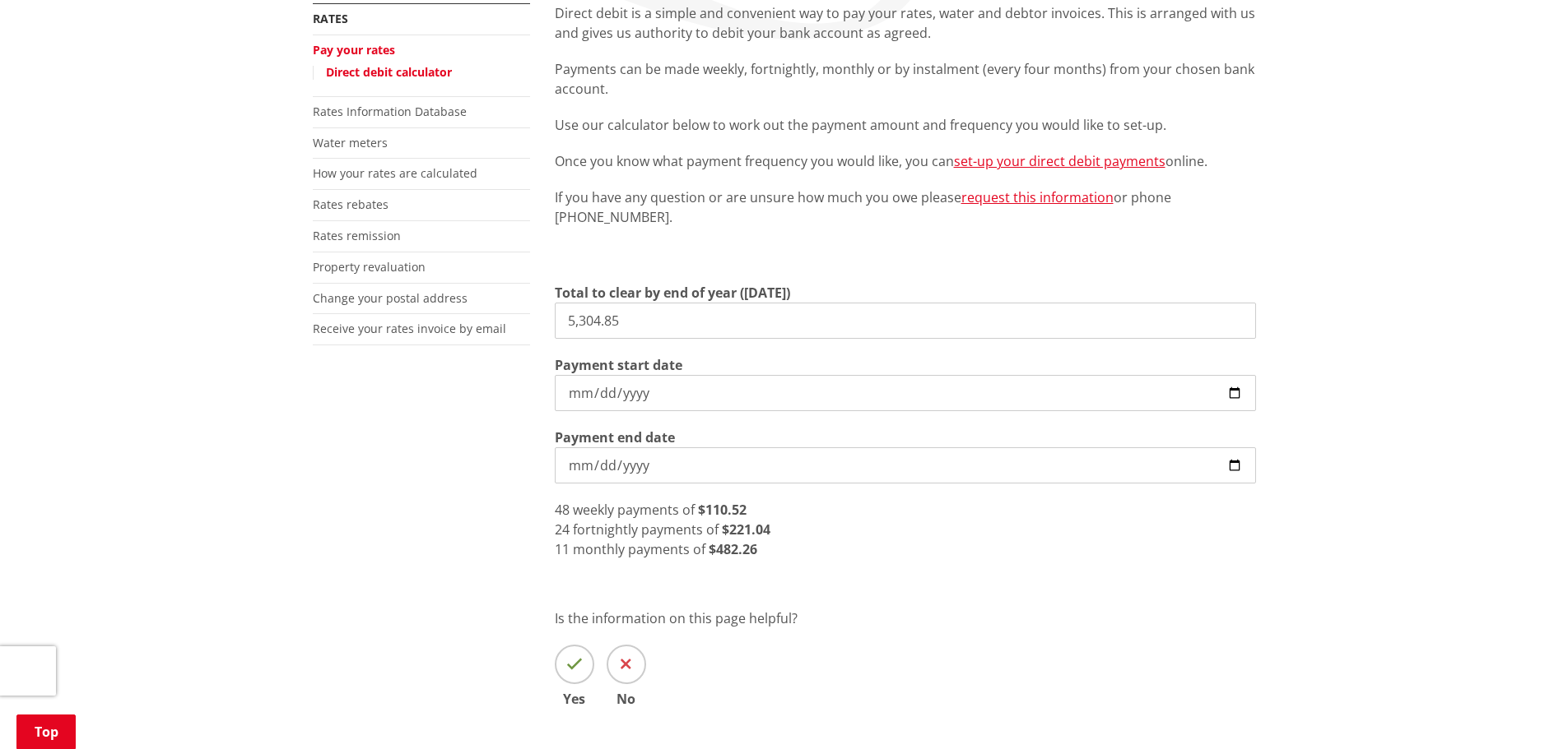
click at [773, 528] on div "24 fortnightly payments of $221.04" at bounding box center [906, 529] width 701 height 20
